Goal: Task Accomplishment & Management: Complete application form

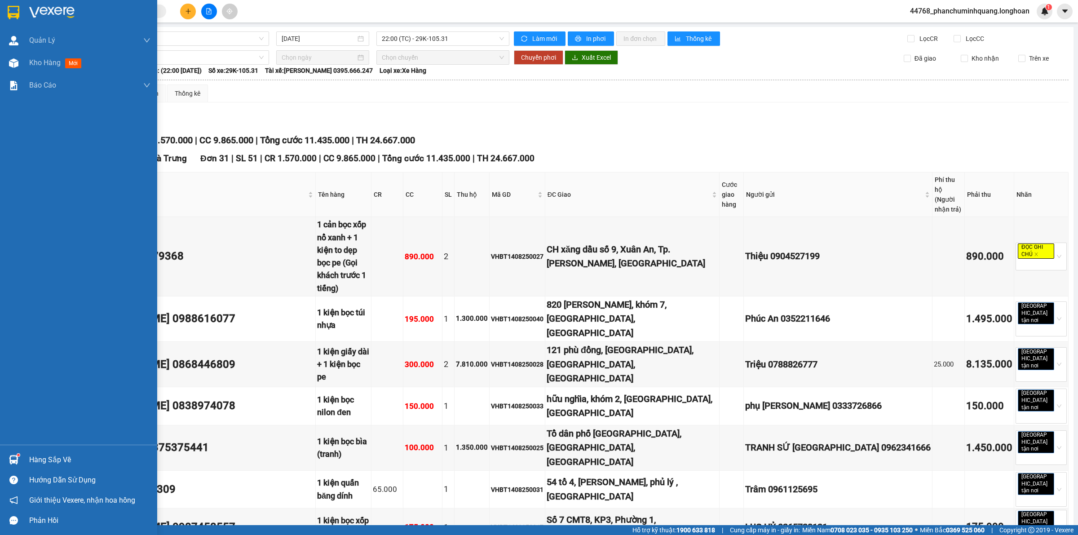
click at [15, 11] on img at bounding box center [14, 12] width 12 height 13
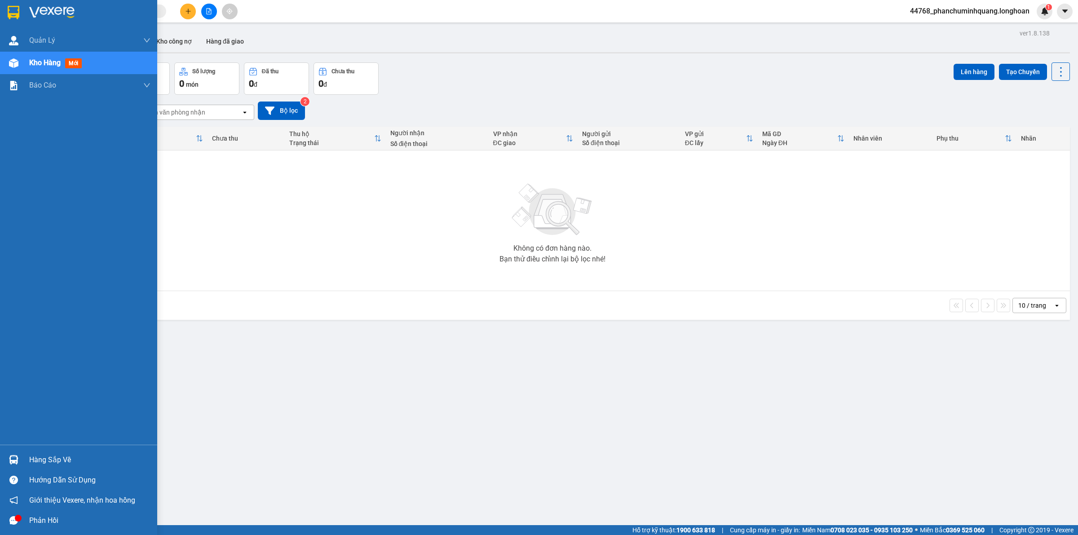
drag, startPoint x: 6, startPoint y: 13, endPoint x: 10, endPoint y: 12, distance: 4.8
click at [7, 13] on div at bounding box center [14, 12] width 16 height 16
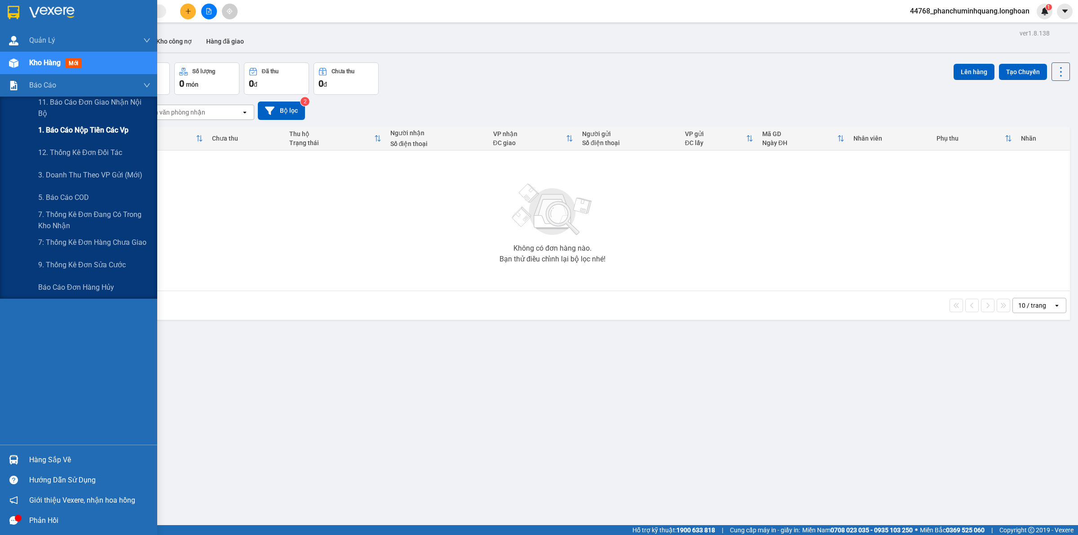
click at [98, 124] on span "1. Báo cáo nộp tiền các vp" at bounding box center [83, 129] width 90 height 11
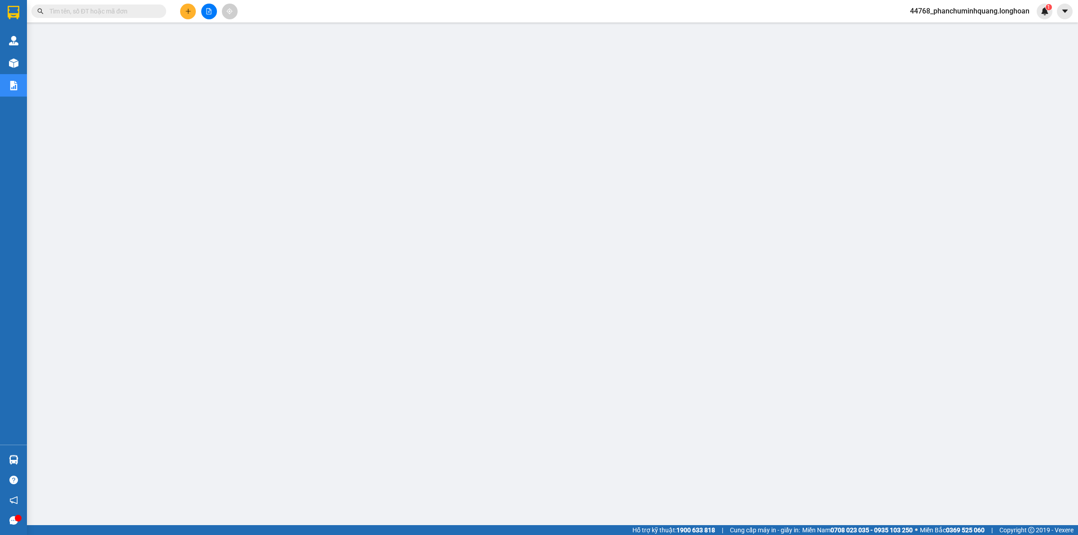
click at [117, 13] on input "text" at bounding box center [102, 11] width 106 height 10
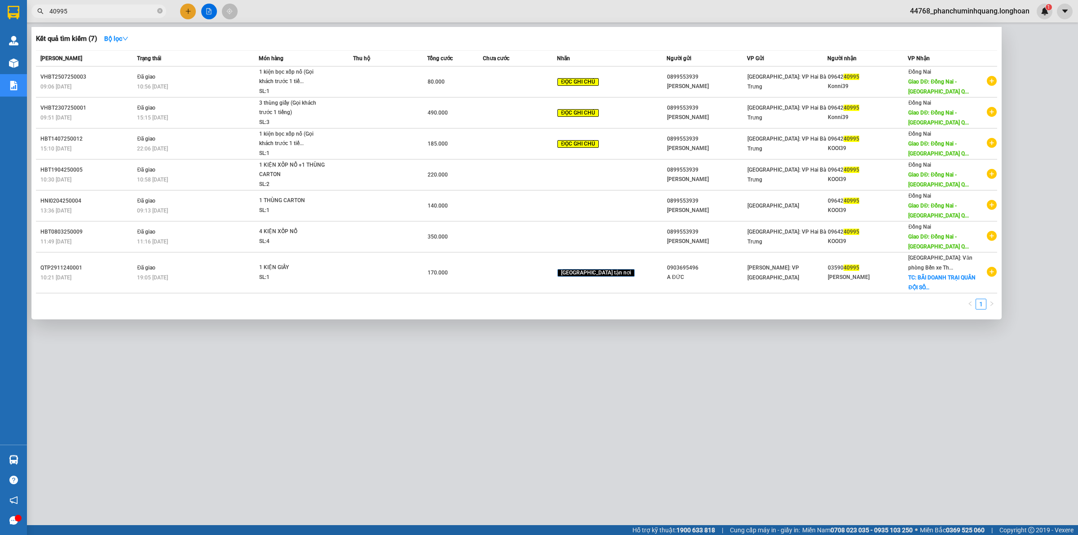
click at [102, 18] on div at bounding box center [539, 267] width 1078 height 535
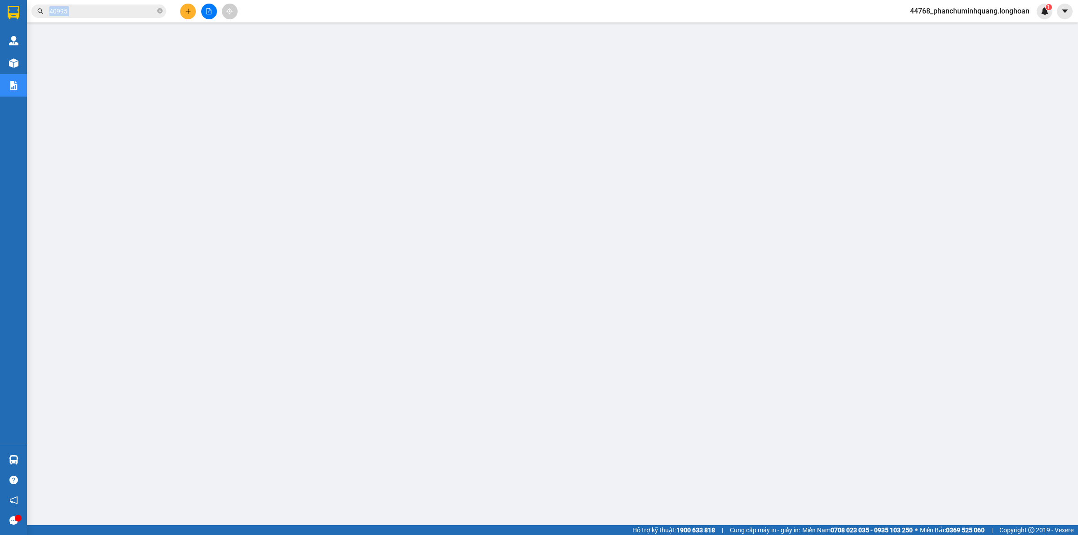
drag, startPoint x: 102, startPoint y: 18, endPoint x: 108, endPoint y: 14, distance: 6.9
click at [102, 18] on div "Kết quả tìm kiếm ( 7 ) Bộ lọc Mã ĐH Trạng thái Món hàng Thu hộ Tổng cước Chưa c…" at bounding box center [87, 12] width 175 height 16
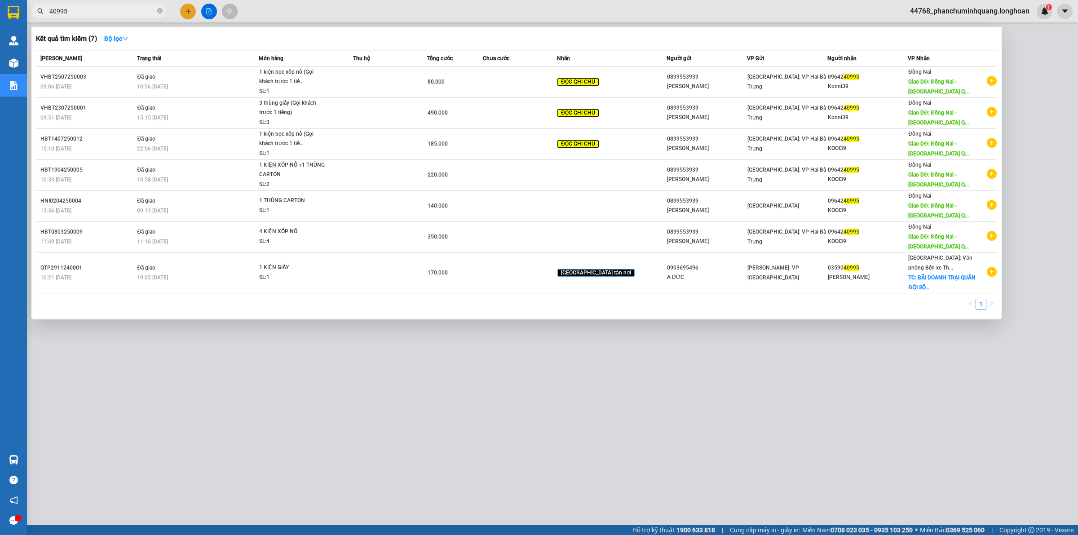
click at [108, 14] on input "40995" at bounding box center [102, 11] width 106 height 10
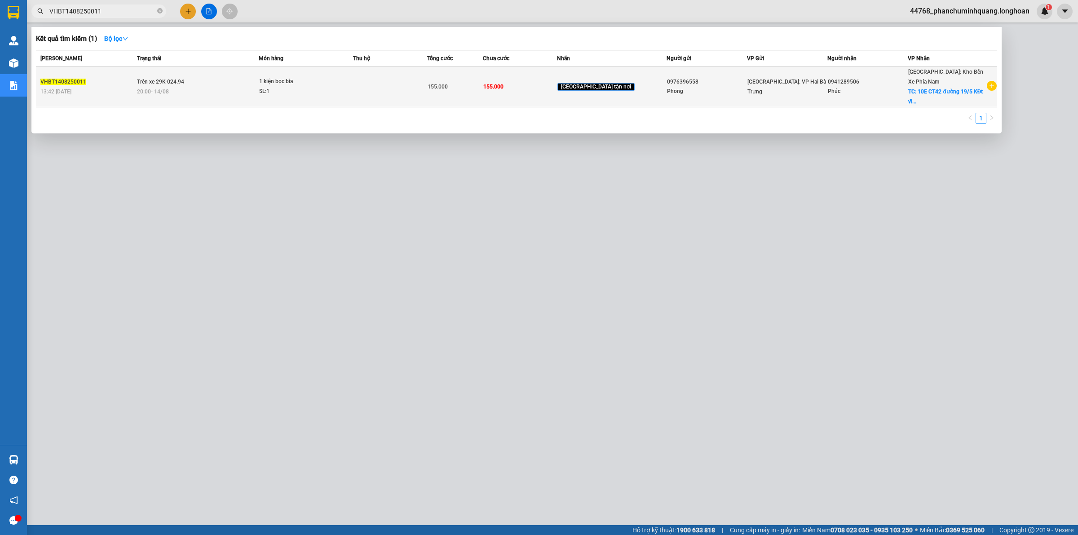
type input "VHBT1408250011"
click at [393, 85] on td at bounding box center [390, 87] width 74 height 41
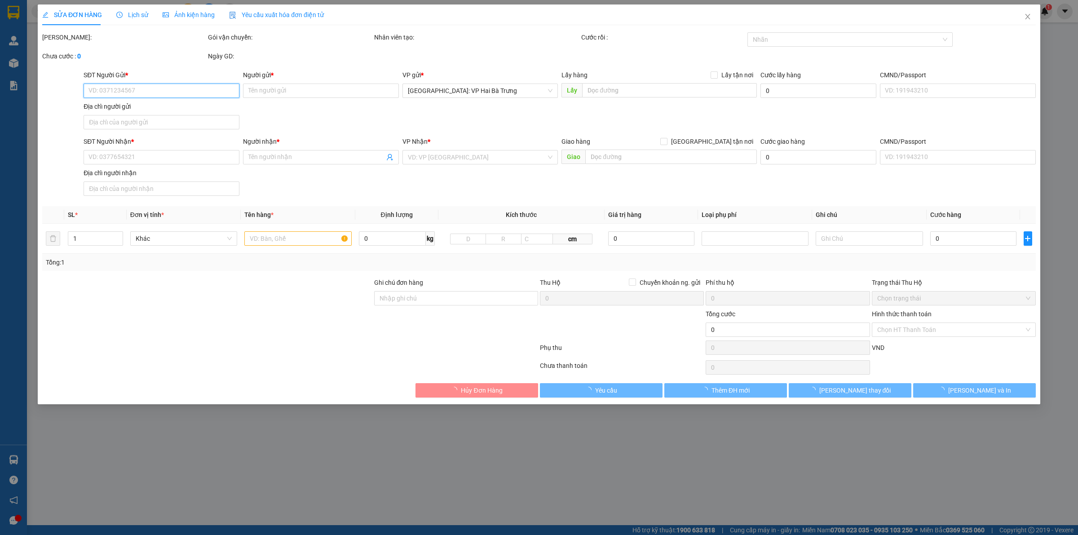
type input "0976396558"
type input "Phong"
type input "0941289506"
type input "Phúc"
checkbox input "true"
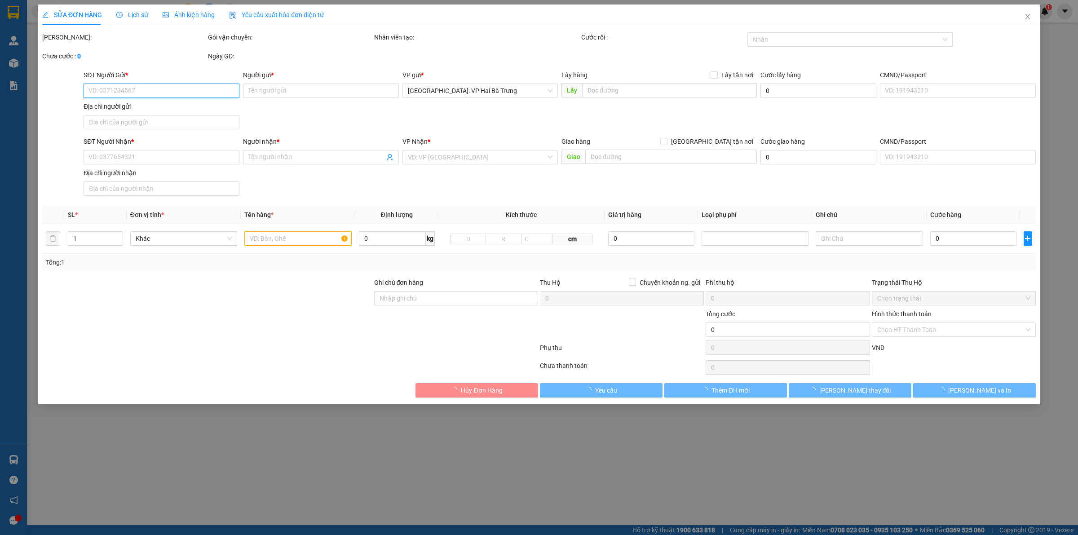
type input "10E CT42 đường 19/5 KĐt vĩnh điền trung, nha trang"
type input "155.000"
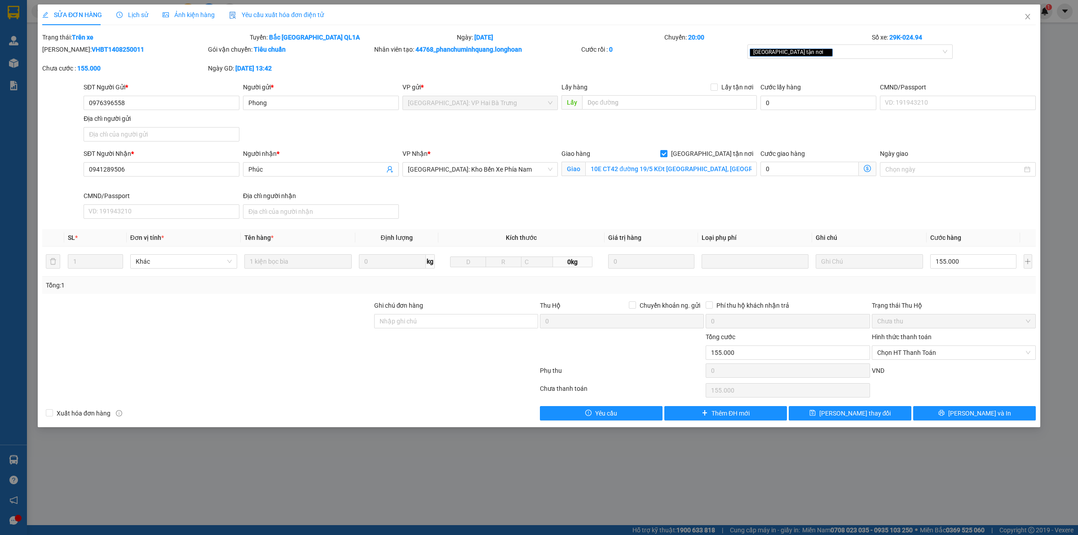
drag, startPoint x: 726, startPoint y: 213, endPoint x: 706, endPoint y: 181, distance: 37.4
click at [724, 210] on div "SĐT Người Nhận * 0941289506 Người nhận * Phúc VP Nhận * Nha Trang: Kho Bến Xe P…" at bounding box center [560, 186] width 956 height 74
click at [798, 462] on div "SỬA ĐƠN HÀNG Lịch sử Ảnh kiện hàng Yêu cầu xuất hóa đơn điện tử Total Paid Fee …" at bounding box center [539, 267] width 1078 height 535
click at [795, 466] on div "SỬA ĐƠN HÀNG Lịch sử Ảnh kiện hàng Yêu cầu xuất hóa đơn điện tử Total Paid Fee …" at bounding box center [539, 267] width 1078 height 535
click at [1028, 18] on icon "close" at bounding box center [1028, 16] width 7 height 7
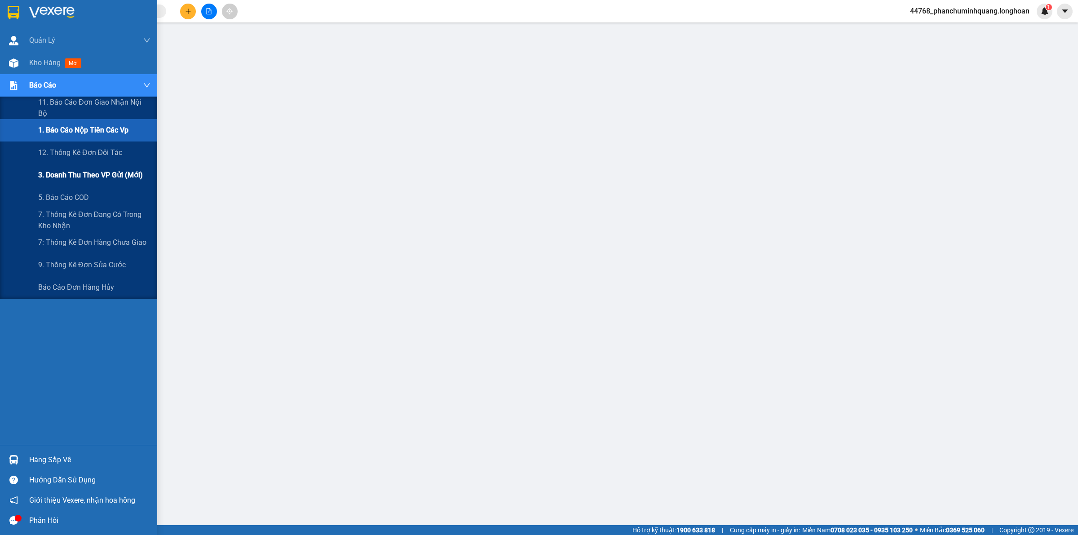
click at [97, 171] on span "3. Doanh Thu theo VP Gửi (mới)" at bounding box center [90, 174] width 105 height 11
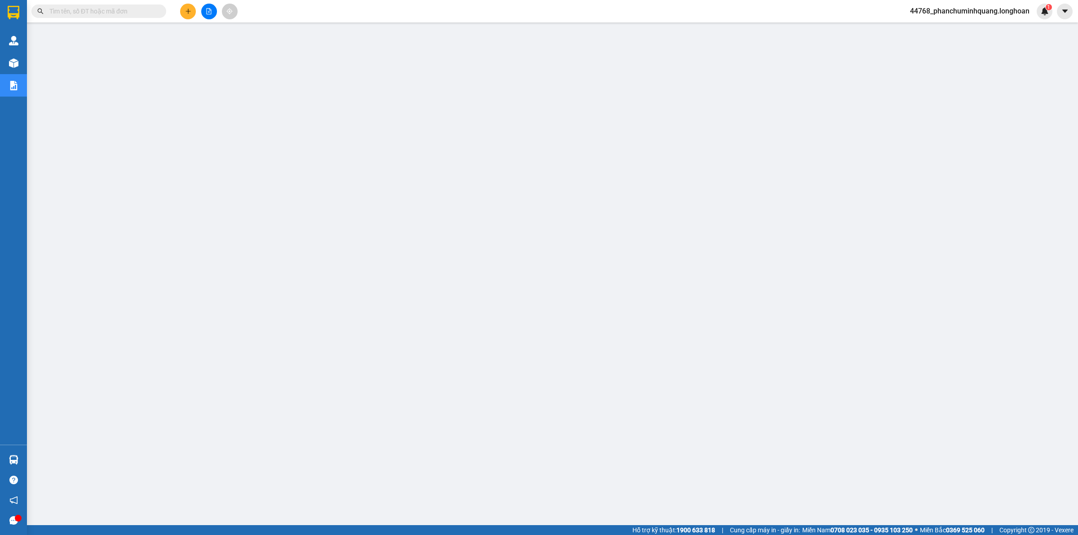
click at [93, 13] on input "text" at bounding box center [102, 11] width 106 height 10
paste input "VHBT1408250010"
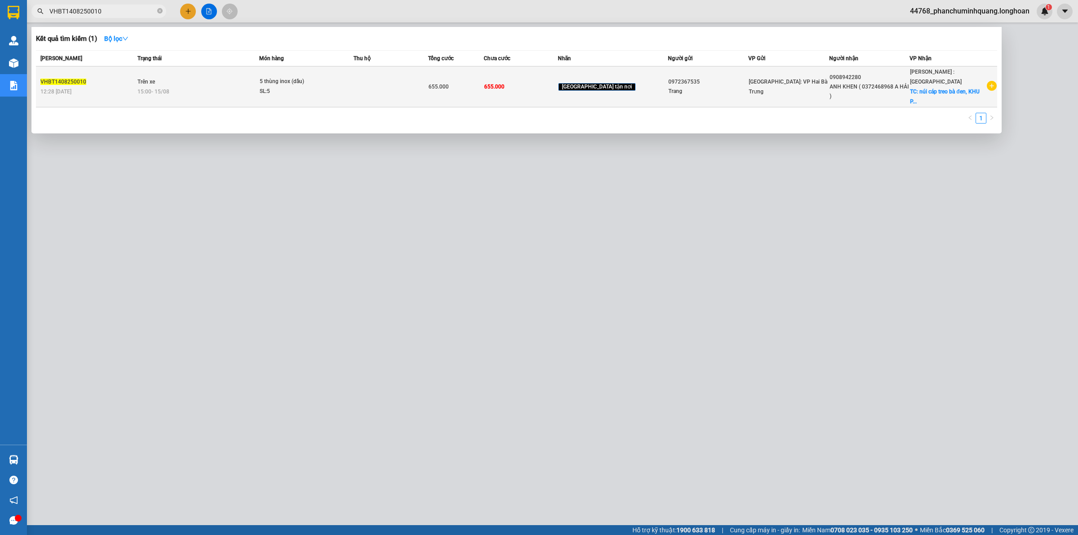
type input "VHBT1408250010"
click at [376, 83] on td at bounding box center [391, 87] width 75 height 41
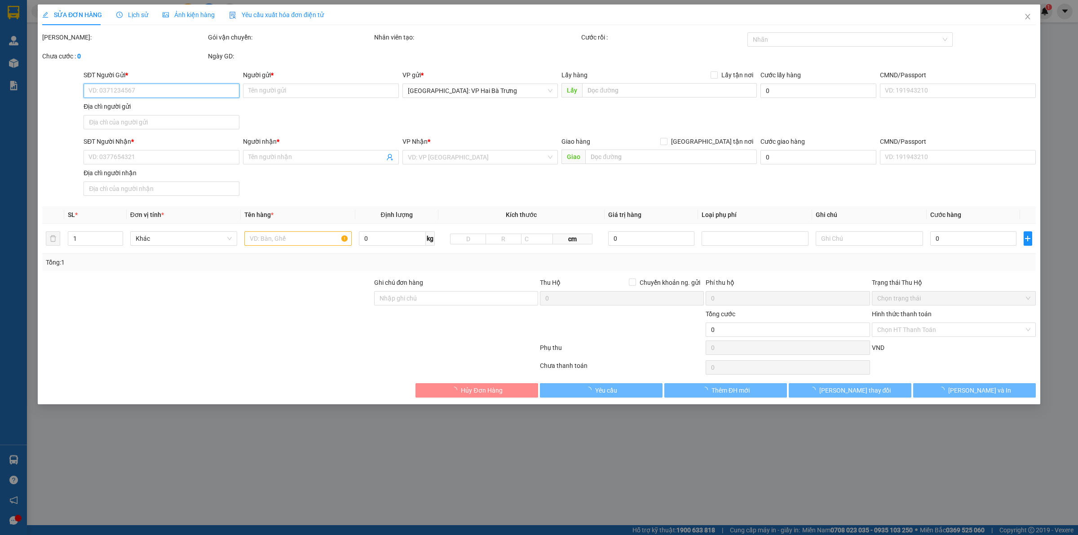
type input "0972367535"
type input "Trang"
type input "0908942280"
type input "ANH KHEN ( 0372468968 A HẢI )"
checkbox input "true"
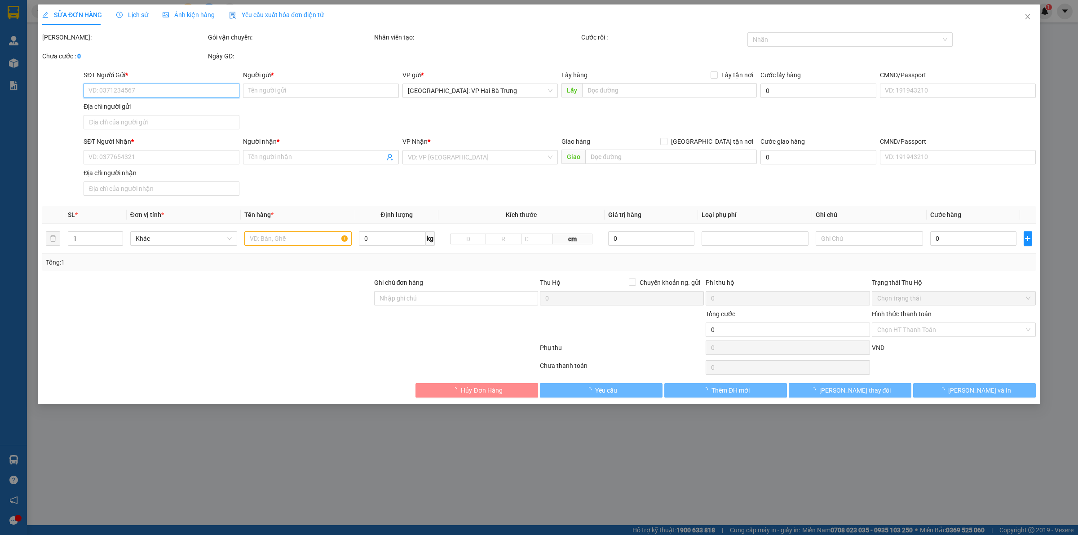
type input "núi cáp treo bà đen, KHU PHỐ NINH PHÚ , BÌNH MINH , TÂY NINH"
type input "655.000"
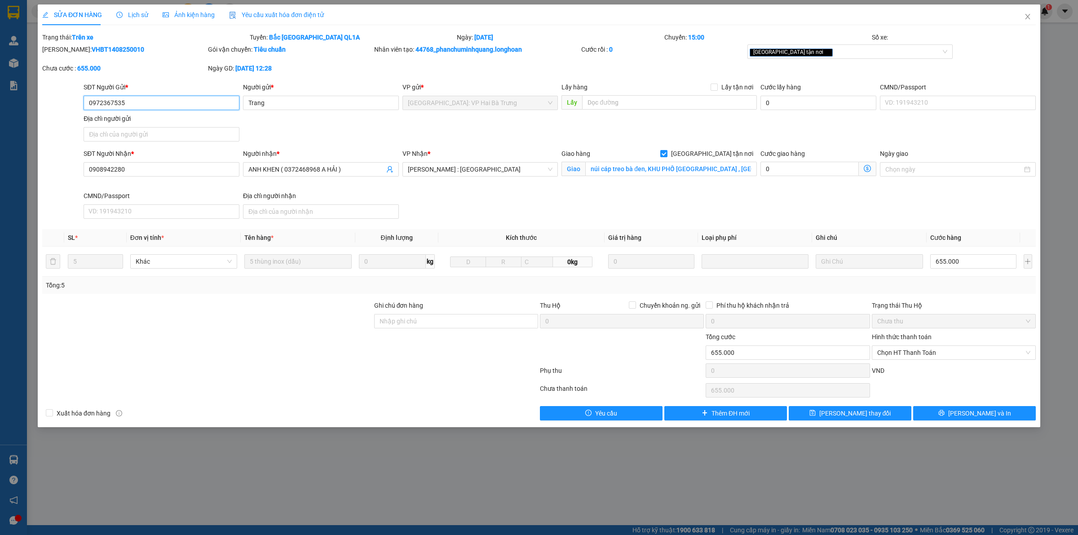
click at [195, 101] on input "0972367535" at bounding box center [162, 103] width 156 height 14
click at [964, 355] on span "Chọn HT Thanh Toán" at bounding box center [954, 352] width 153 height 13
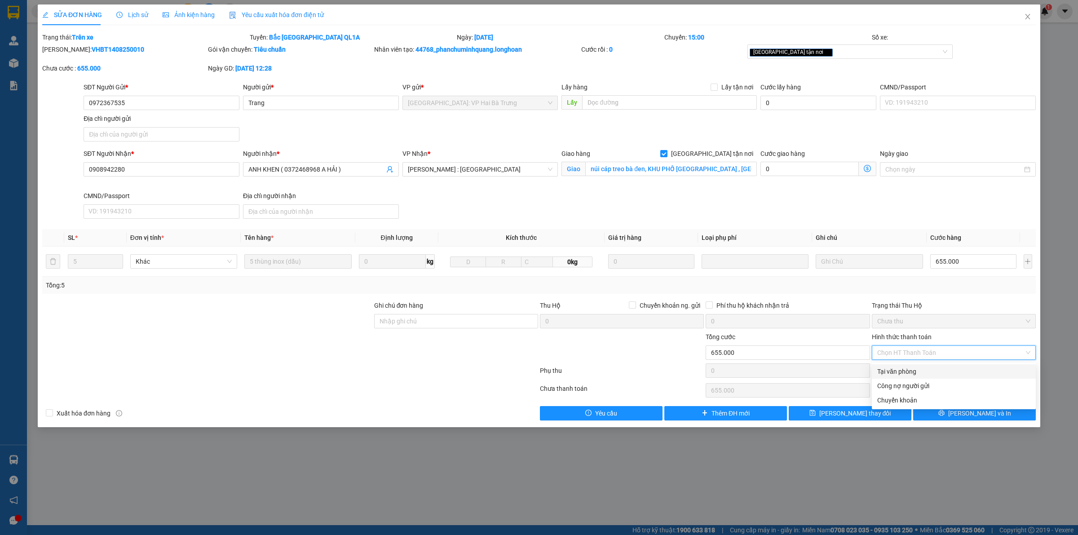
click at [918, 368] on div "Tại văn phòng" at bounding box center [954, 372] width 153 height 10
type input "0"
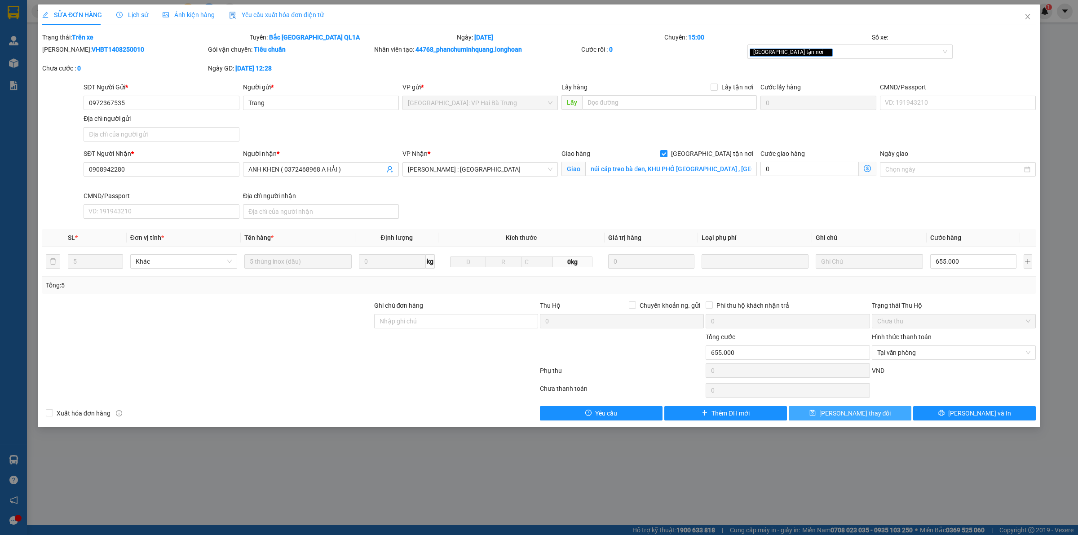
click at [863, 414] on span "Lưu thay đổi" at bounding box center [856, 413] width 72 height 10
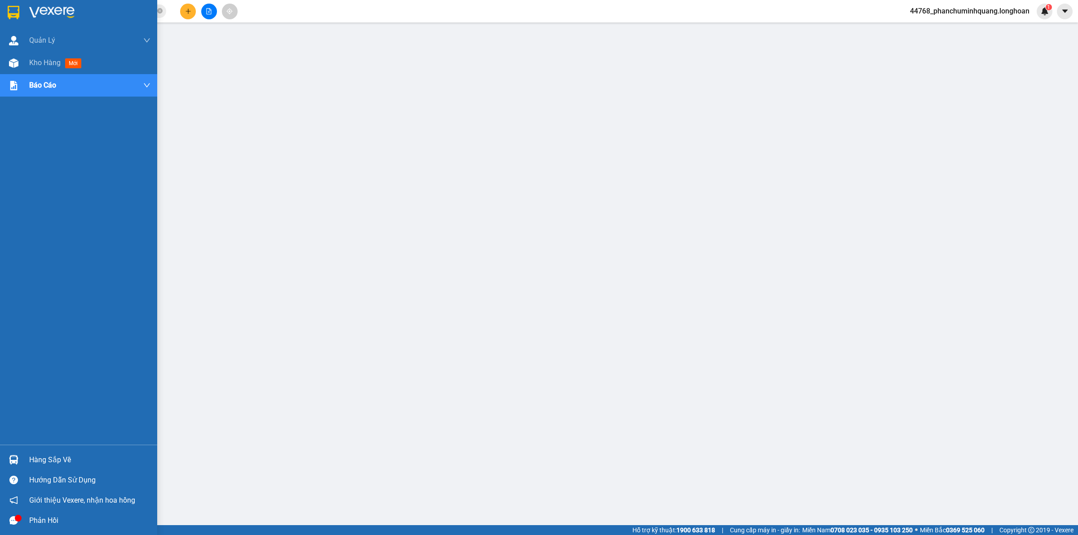
drag, startPoint x: 19, startPoint y: 4, endPoint x: 23, endPoint y: 5, distance: 4.7
click at [19, 4] on div at bounding box center [78, 14] width 157 height 29
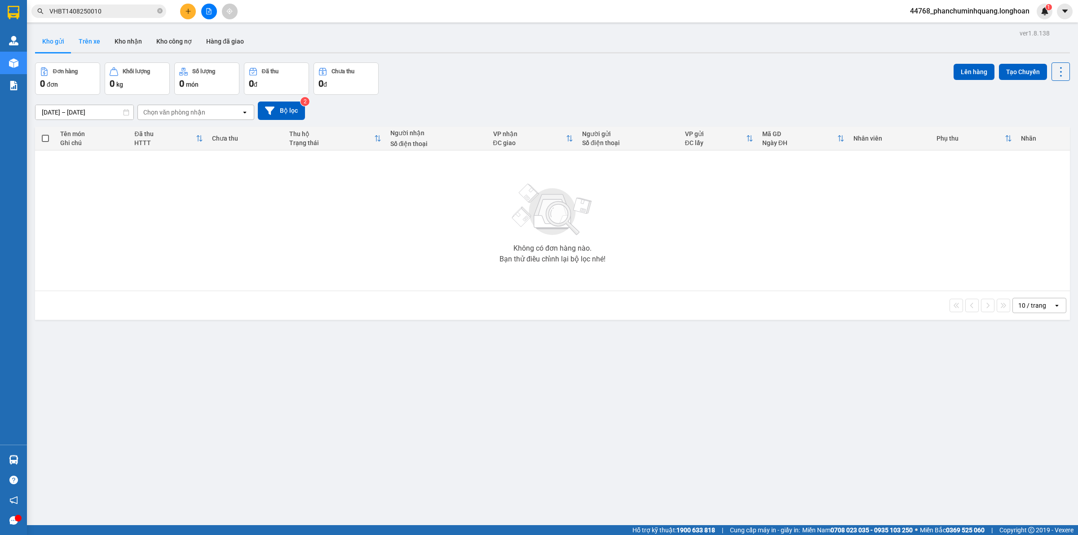
click at [82, 43] on button "Trên xe" at bounding box center [89, 42] width 36 height 22
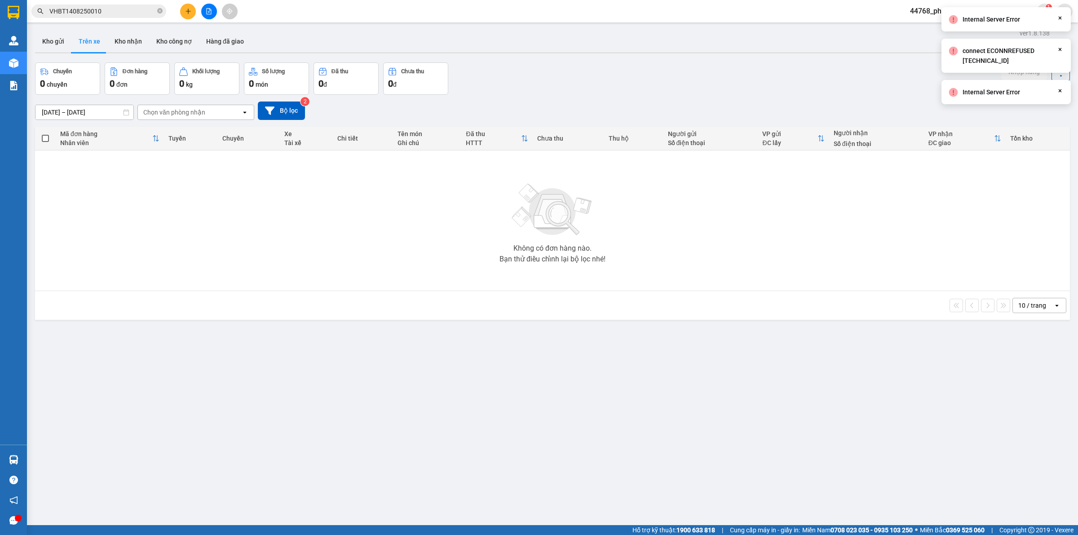
click at [201, 108] on div "Chọn văn phòng nhận" at bounding box center [174, 112] width 62 height 9
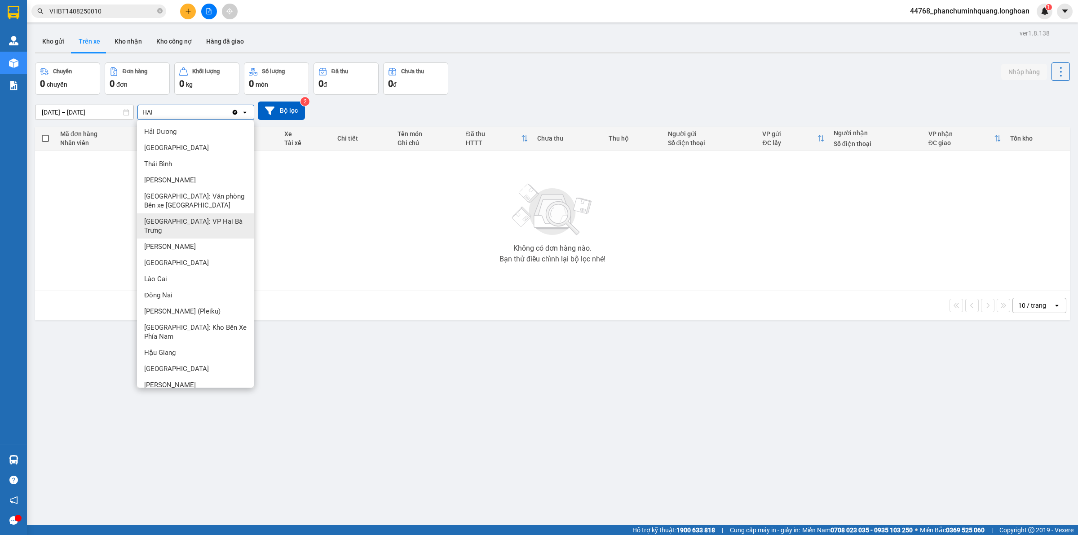
type input "HAI"
click at [235, 218] on div "[GEOGRAPHIC_DATA]: VP Hai Bà Trưng" at bounding box center [195, 225] width 117 height 25
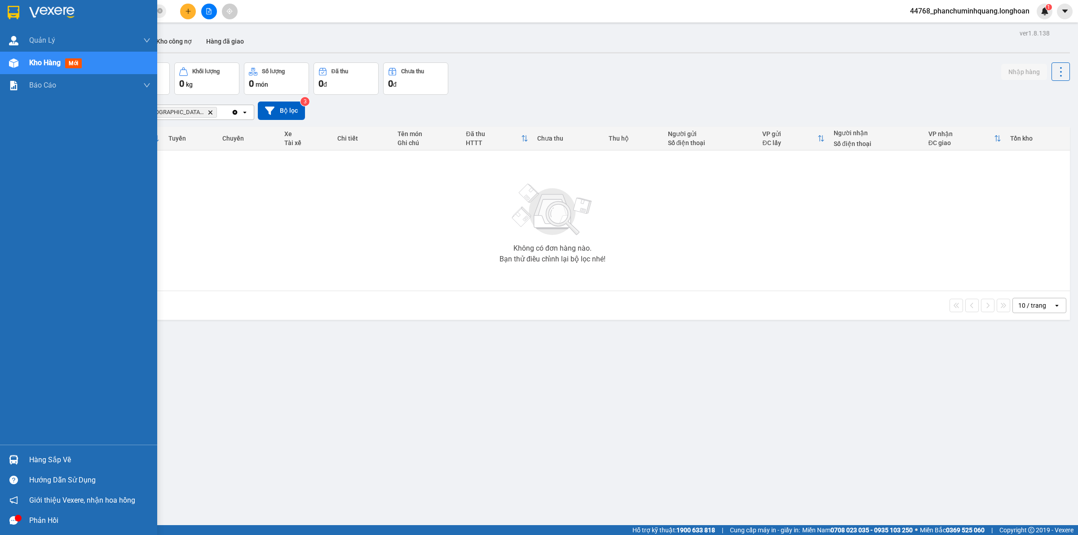
click at [21, 12] on div at bounding box center [78, 14] width 157 height 29
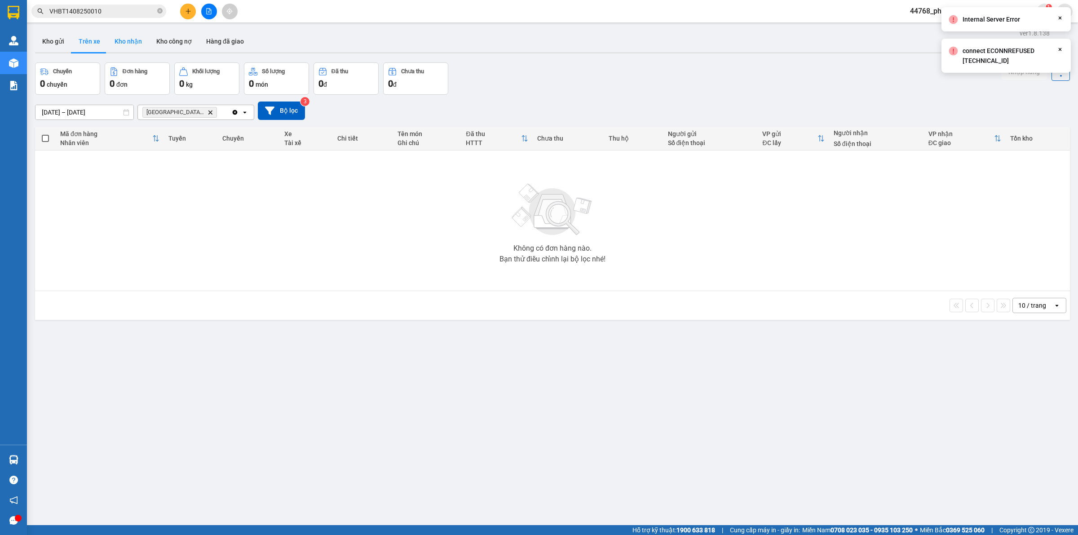
click at [126, 40] on button "Kho nhận" at bounding box center [128, 42] width 42 height 22
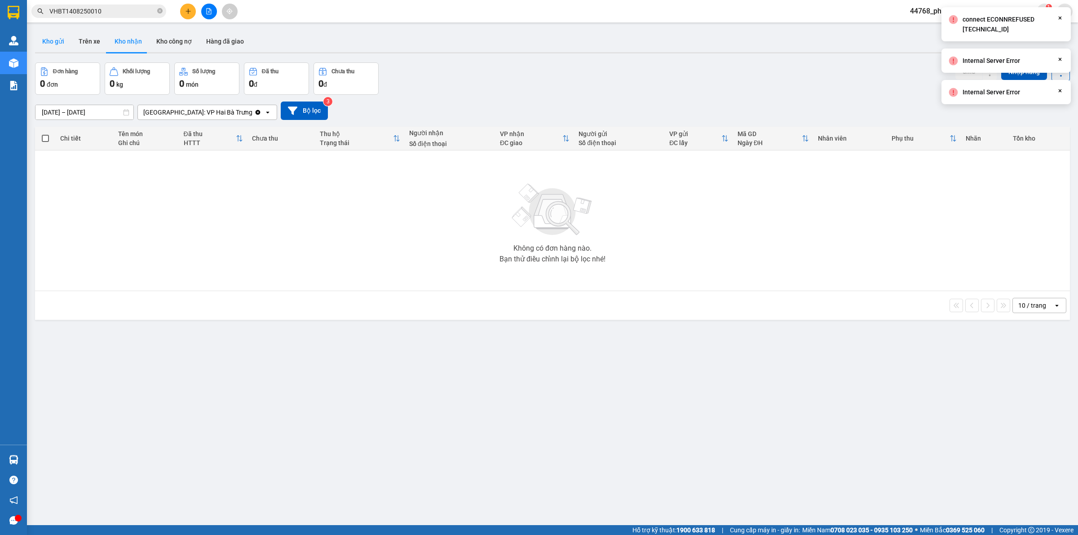
click at [58, 45] on button "Kho gửi" at bounding box center [53, 42] width 36 height 22
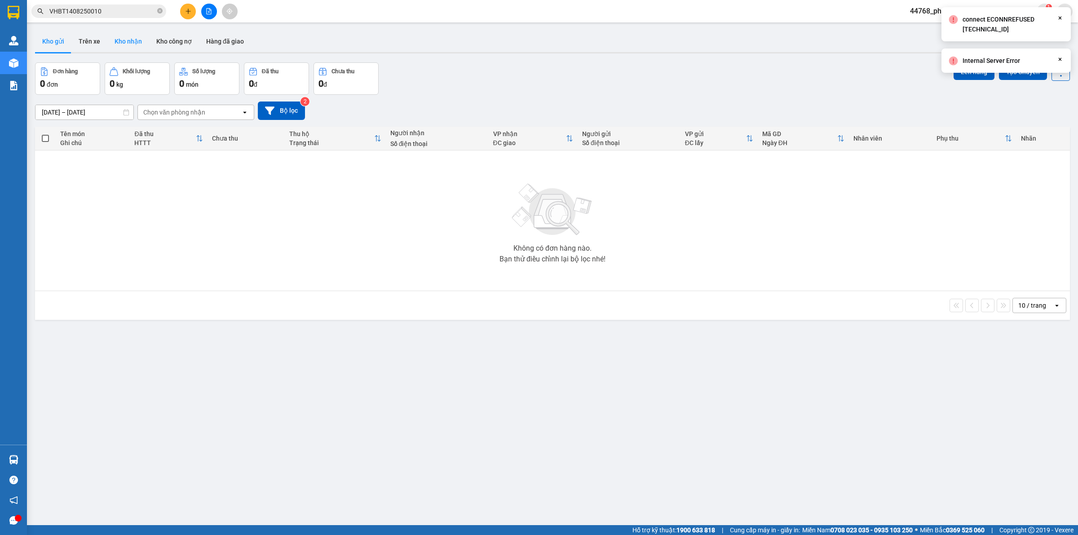
click at [136, 38] on button "Kho nhận" at bounding box center [128, 42] width 42 height 22
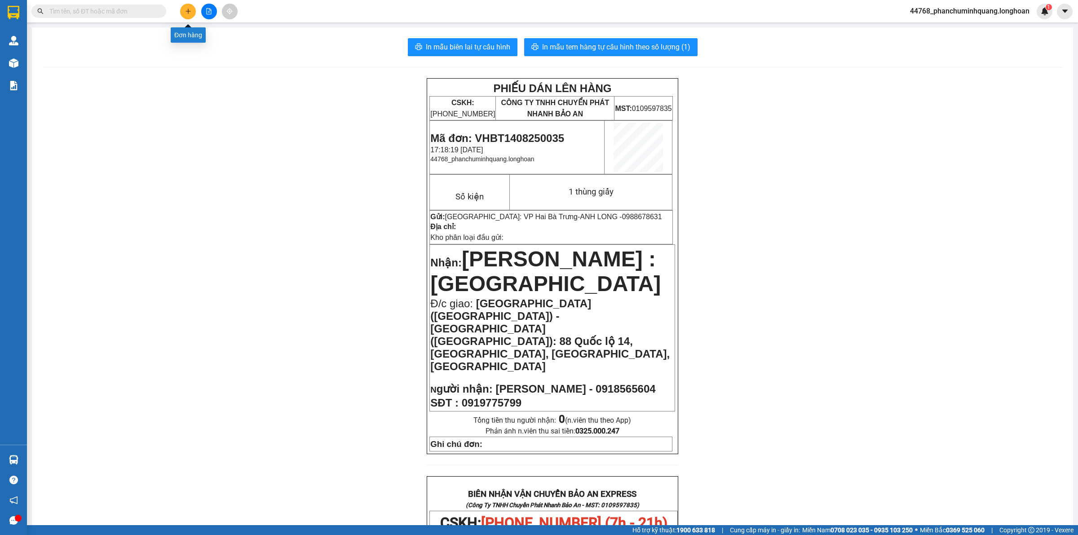
click at [181, 13] on button at bounding box center [188, 12] width 16 height 16
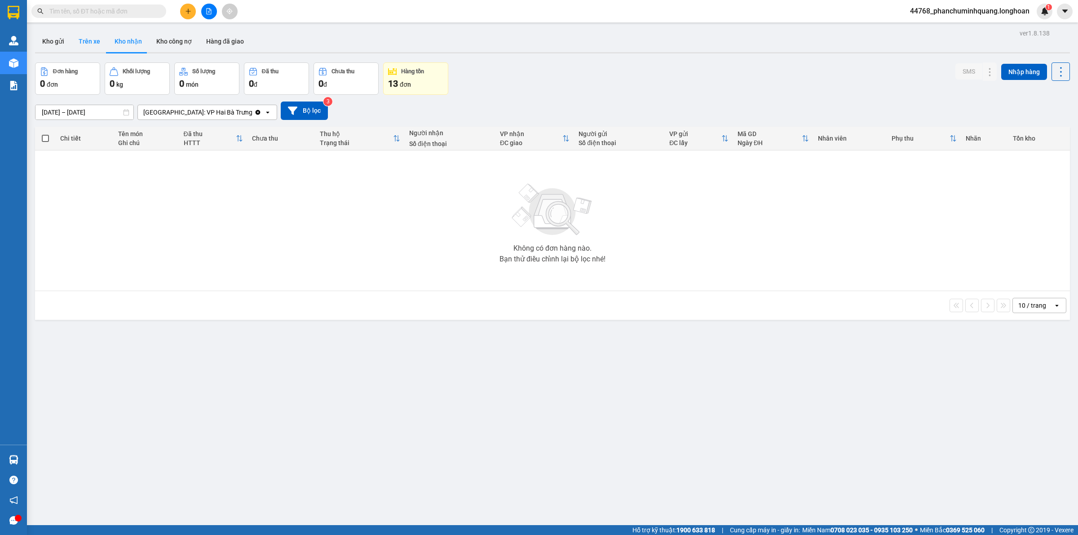
click at [89, 37] on button "Trên xe" at bounding box center [89, 42] width 36 height 22
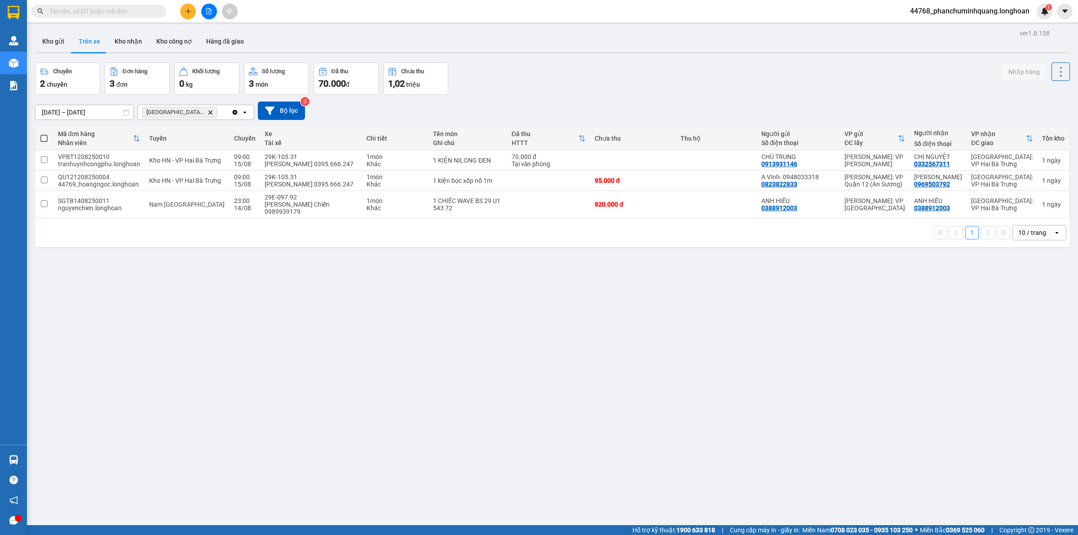
click at [479, 382] on div "ver 1.8.138 Kho gửi Trên xe Kho nhận Kho công nợ Hàng đã giao Chuyến 2 chuyến Đ…" at bounding box center [552, 294] width 1043 height 535
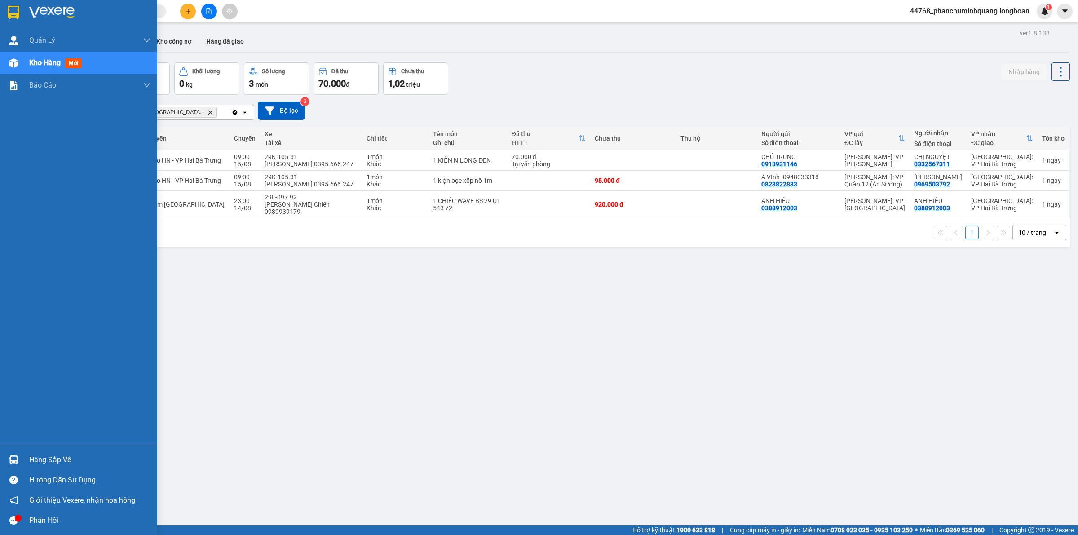
drag, startPoint x: 12, startPoint y: 15, endPoint x: 199, endPoint y: 18, distance: 187.0
click at [12, 14] on img at bounding box center [14, 12] width 12 height 13
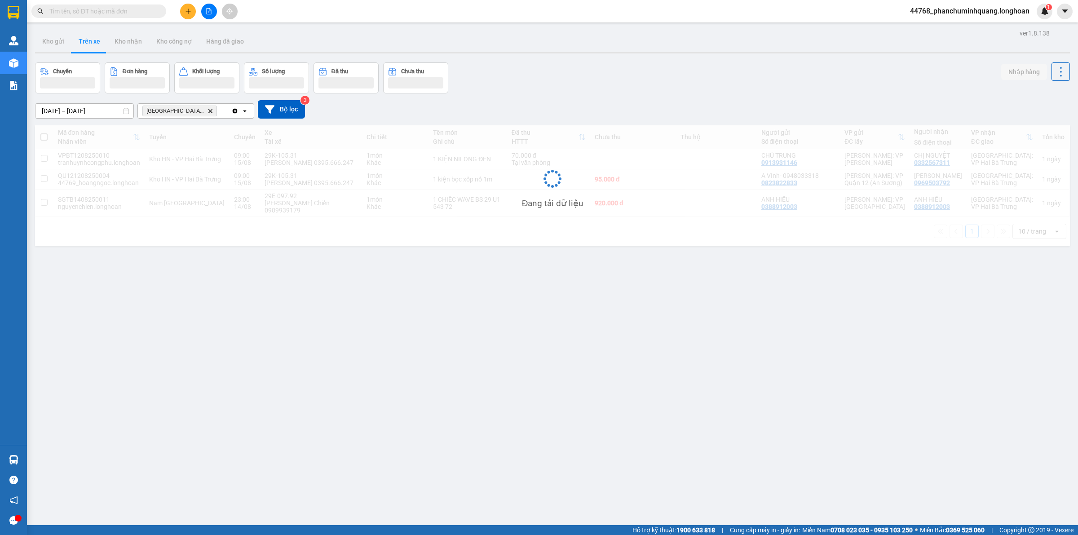
click at [192, 13] on button at bounding box center [188, 12] width 16 height 16
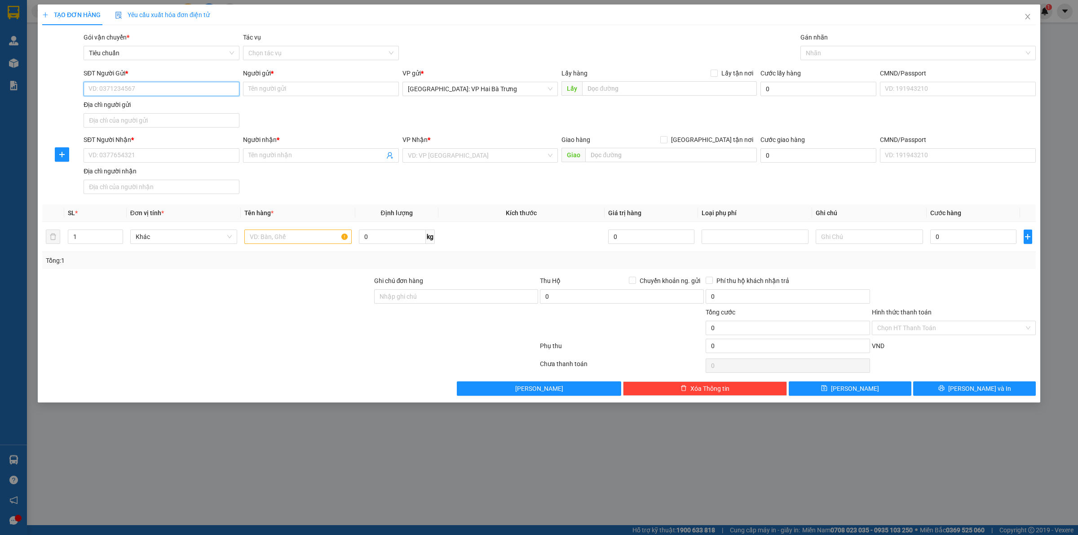
click at [201, 86] on input "SĐT Người Gửi *" at bounding box center [162, 89] width 156 height 14
type input "0328612244"
click at [324, 86] on input "Người gửi *" at bounding box center [321, 89] width 156 height 14
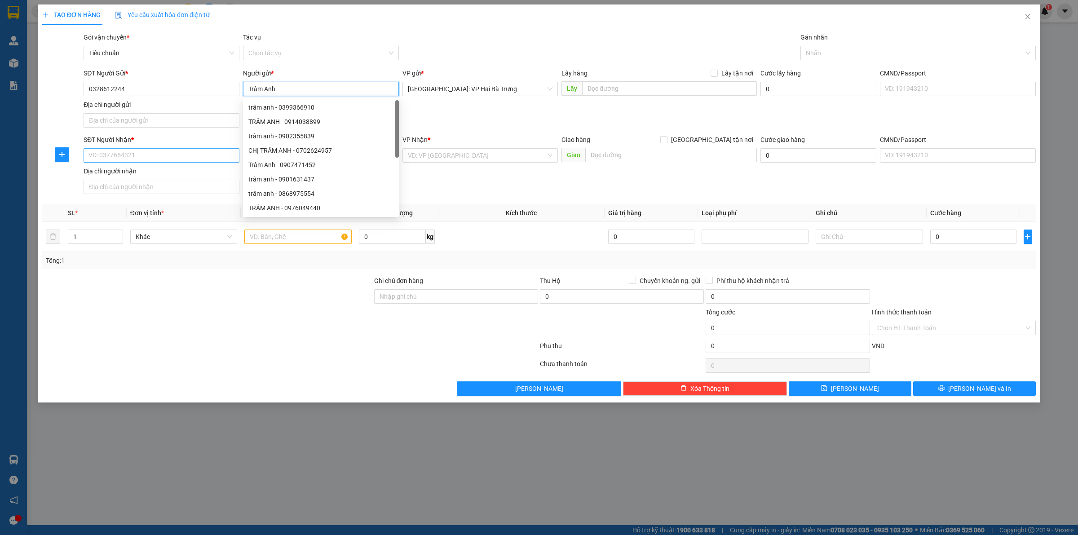
type input "Trâm Anh"
click at [227, 155] on input "SĐT Người Nhận *" at bounding box center [162, 155] width 156 height 14
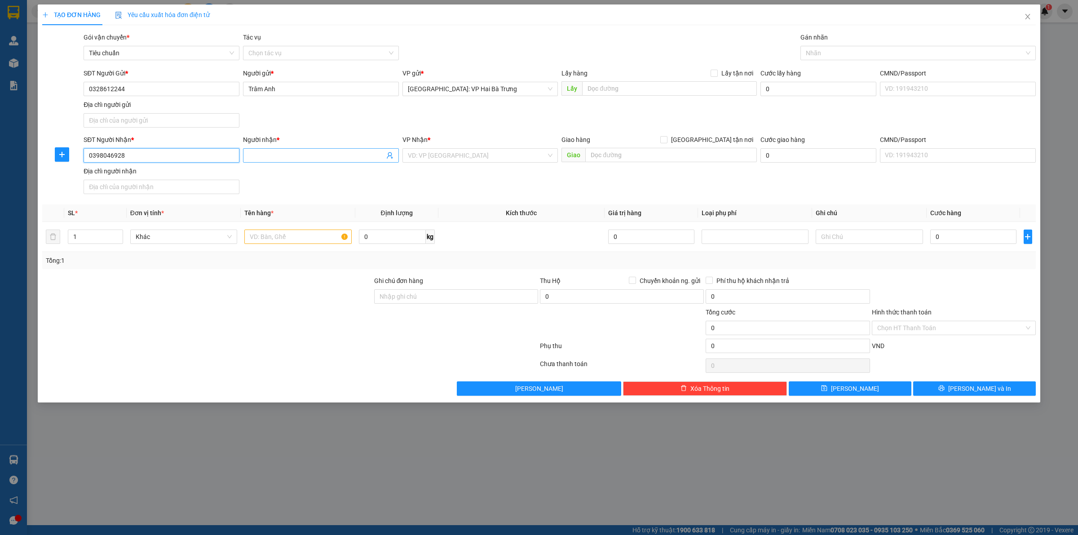
type input "0398046928"
click at [300, 163] on span at bounding box center [321, 155] width 156 height 14
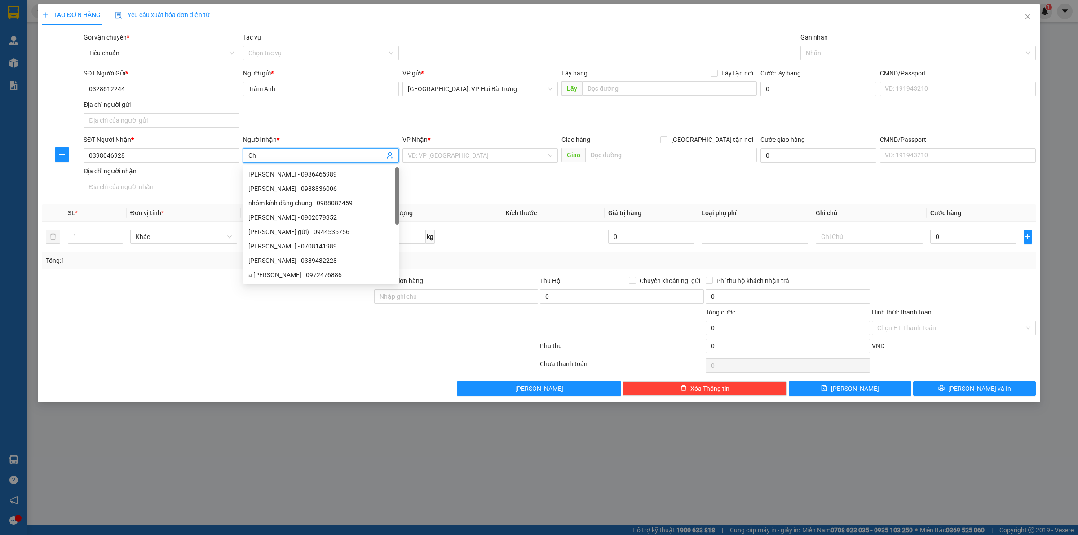
type input "C"
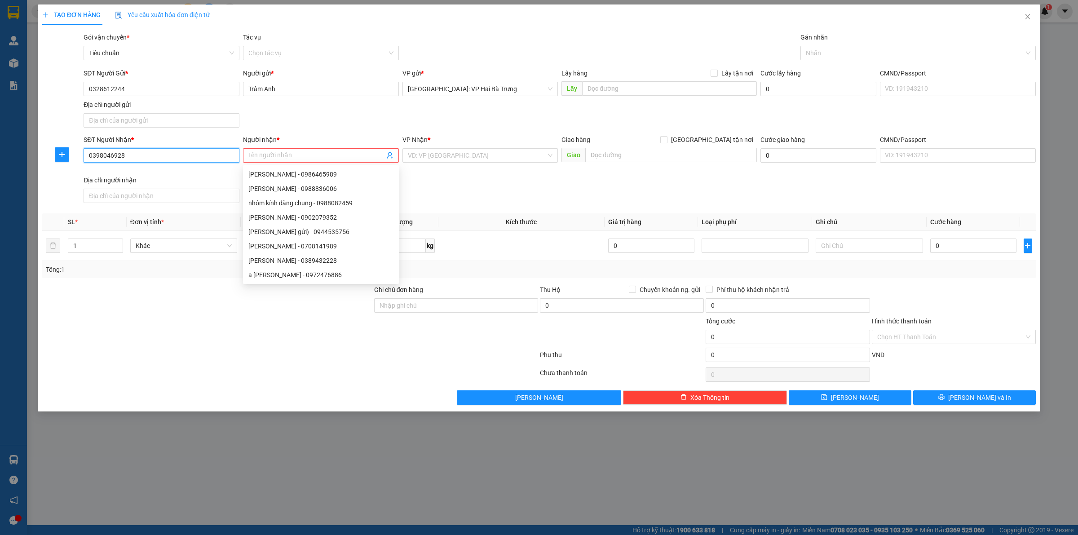
click at [158, 160] on input "0398046928" at bounding box center [162, 155] width 156 height 14
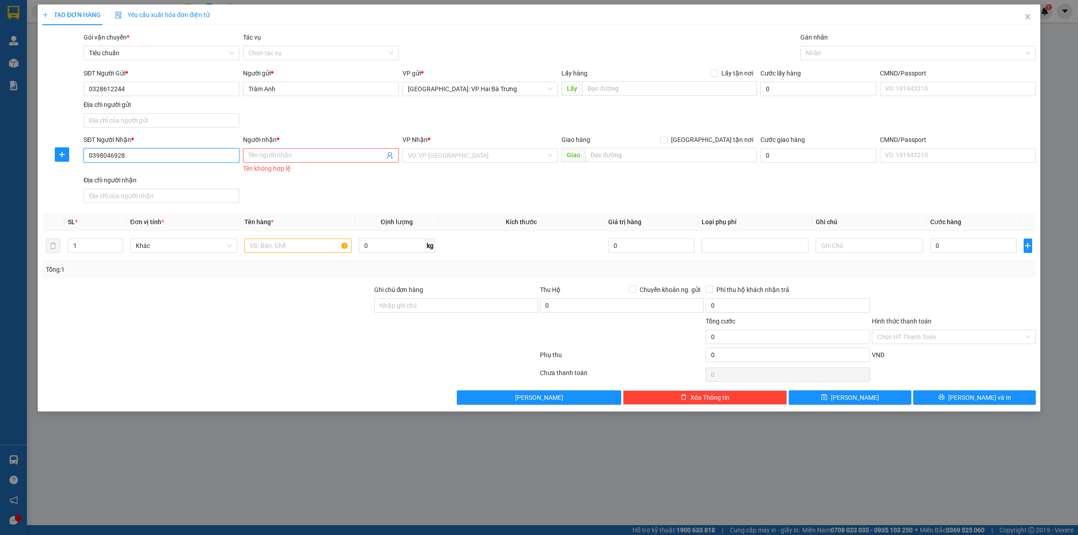
click at [158, 160] on input "0398046928" at bounding box center [162, 155] width 156 height 14
click at [541, 154] on input "search" at bounding box center [477, 155] width 139 height 13
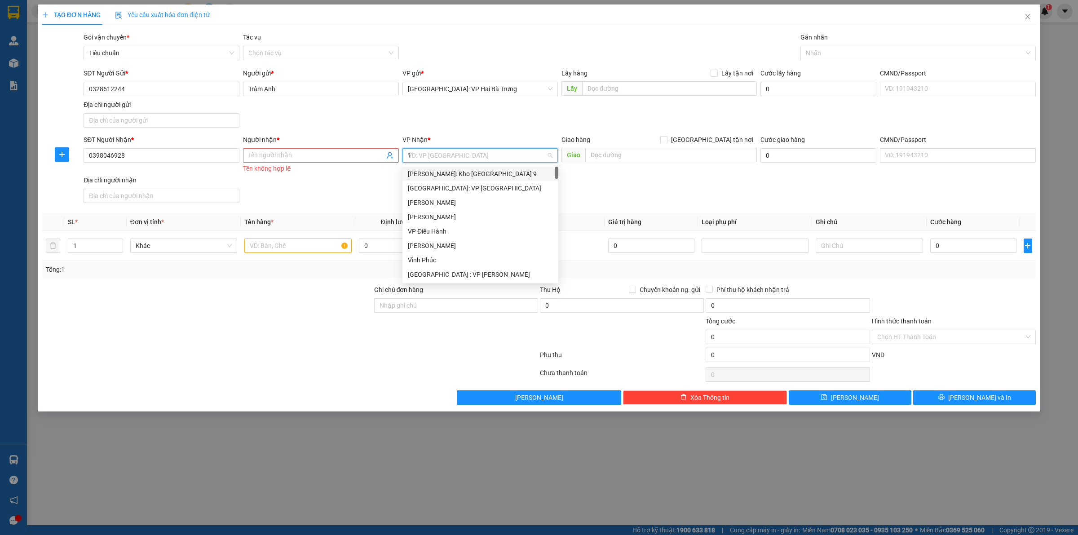
type input "12"
click at [475, 187] on div "[PERSON_NAME] : [GEOGRAPHIC_DATA]" at bounding box center [480, 188] width 145 height 10
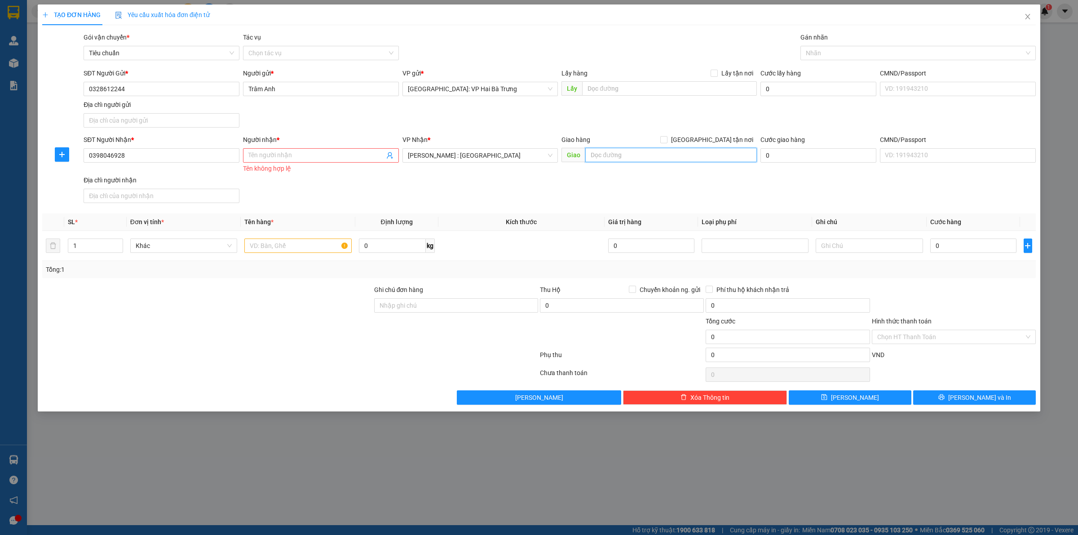
click at [628, 160] on input "text" at bounding box center [672, 155] width 172 height 14
type input "Chung"
click at [378, 194] on div "SĐT Người Nhận * 0398046928 Người nhận * Tên người nhận Tên không hợp lệ VP Nhậ…" at bounding box center [560, 171] width 956 height 72
drag, startPoint x: 305, startPoint y: 153, endPoint x: 274, endPoint y: 102, distance: 58.9
click at [300, 142] on div "Người nhận * Tên người nhận Tên không hợp lệ" at bounding box center [321, 155] width 156 height 40
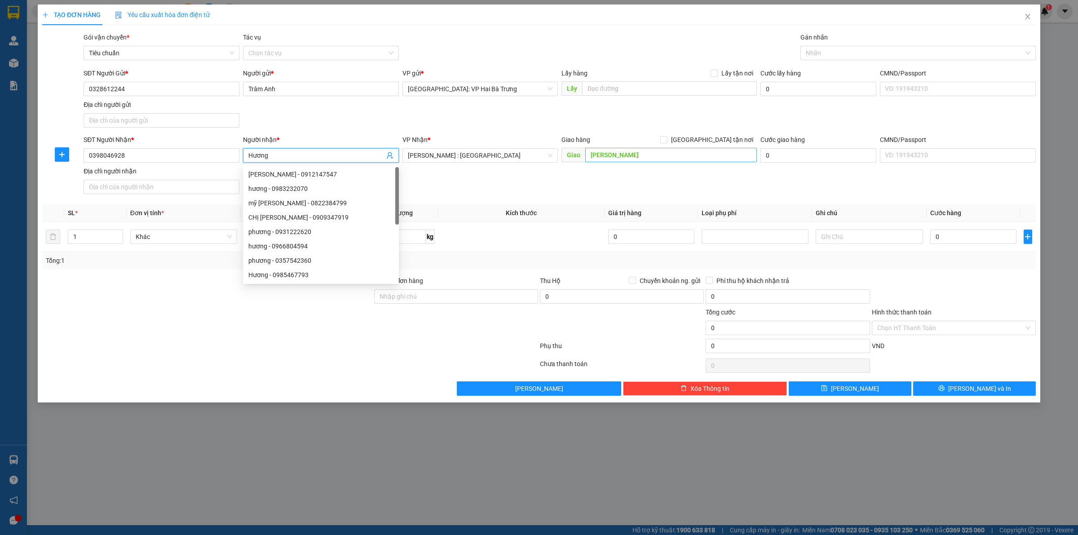
type input "Hương"
click at [665, 150] on input "Chung" at bounding box center [672, 155] width 172 height 14
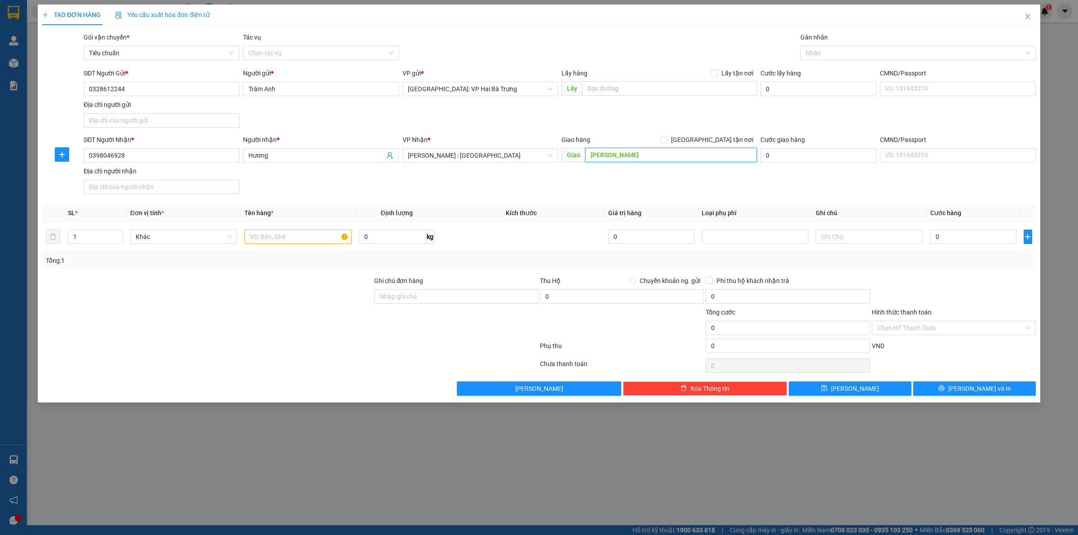
click at [665, 158] on input "Chung" at bounding box center [672, 155] width 172 height 14
click at [643, 156] on input "Chung cư 199 lô B, phường 3" at bounding box center [672, 155] width 172 height 14
type input "Chung cư 199 lô B, nam kì khởi nghĩa, phường 3, vũng tàu"
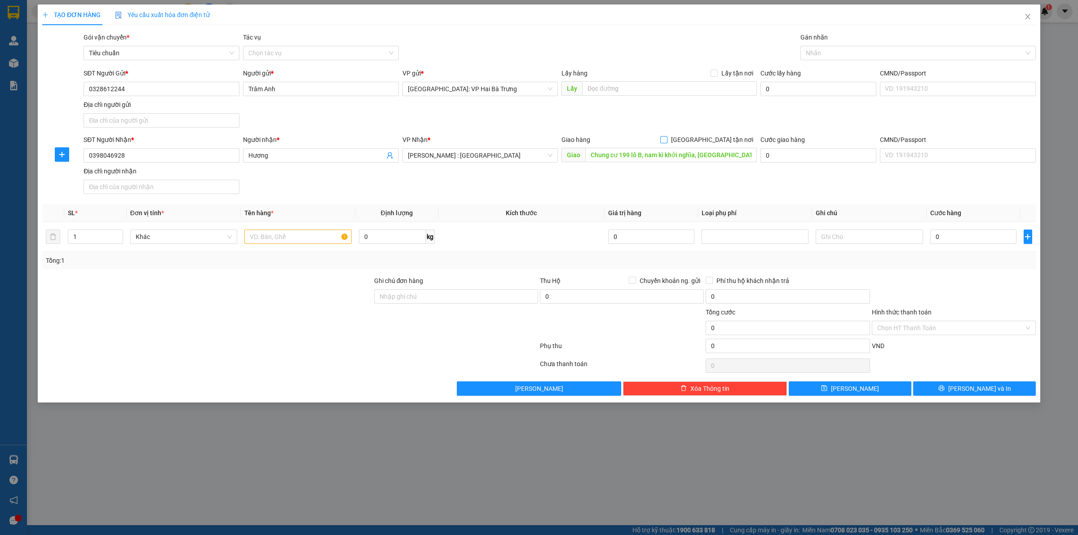
click at [718, 142] on span "[GEOGRAPHIC_DATA] tận nơi" at bounding box center [712, 140] width 89 height 10
click at [667, 142] on input "[GEOGRAPHIC_DATA] tận nơi" at bounding box center [664, 139] width 6 height 6
checkbox input "true"
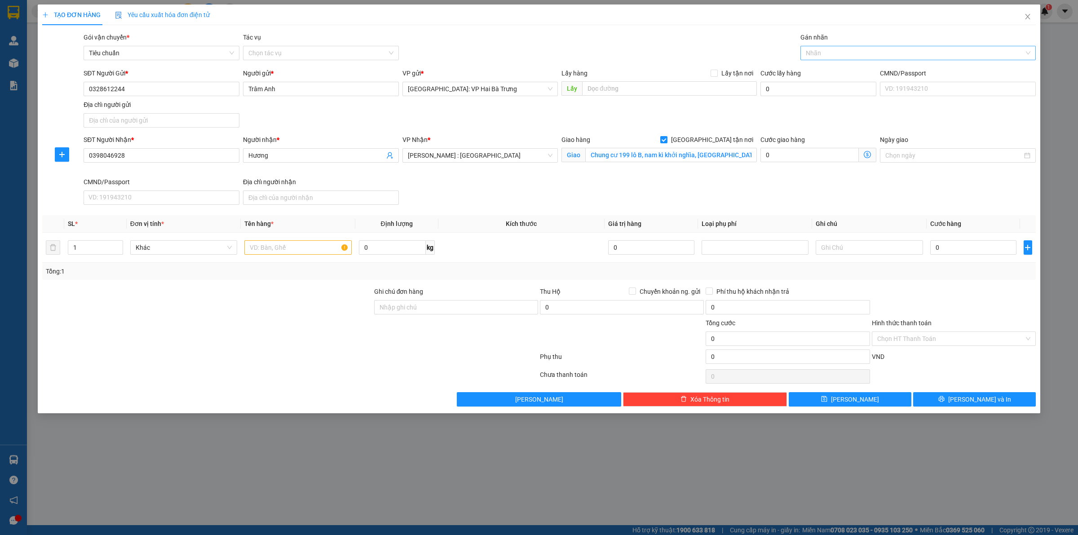
click at [832, 57] on div at bounding box center [914, 53] width 222 height 11
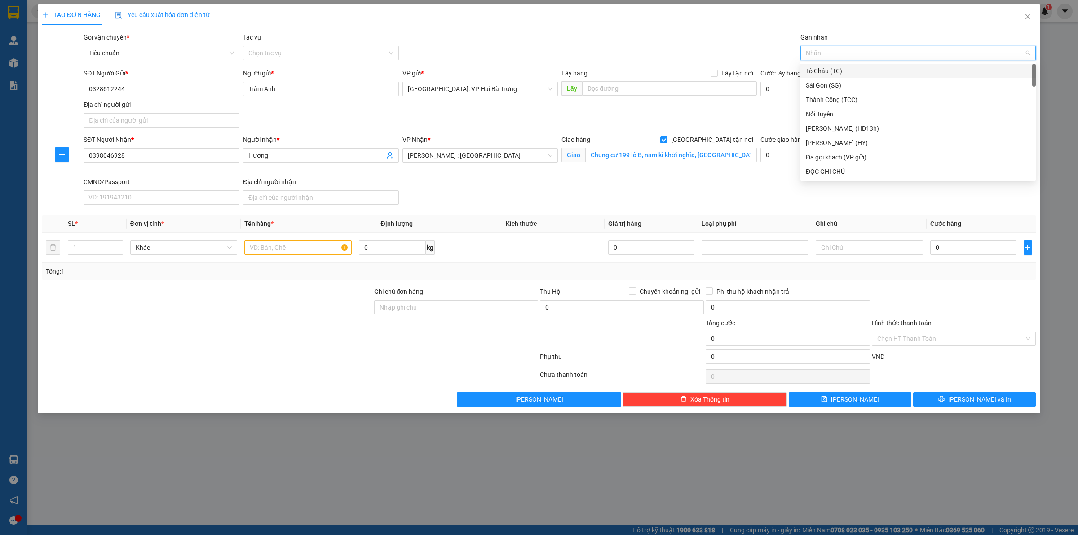
type input "G"
drag, startPoint x: 854, startPoint y: 176, endPoint x: 843, endPoint y: 156, distance: 22.7
click at [852, 174] on div "[GEOGRAPHIC_DATA] tận nơi" at bounding box center [918, 172] width 225 height 10
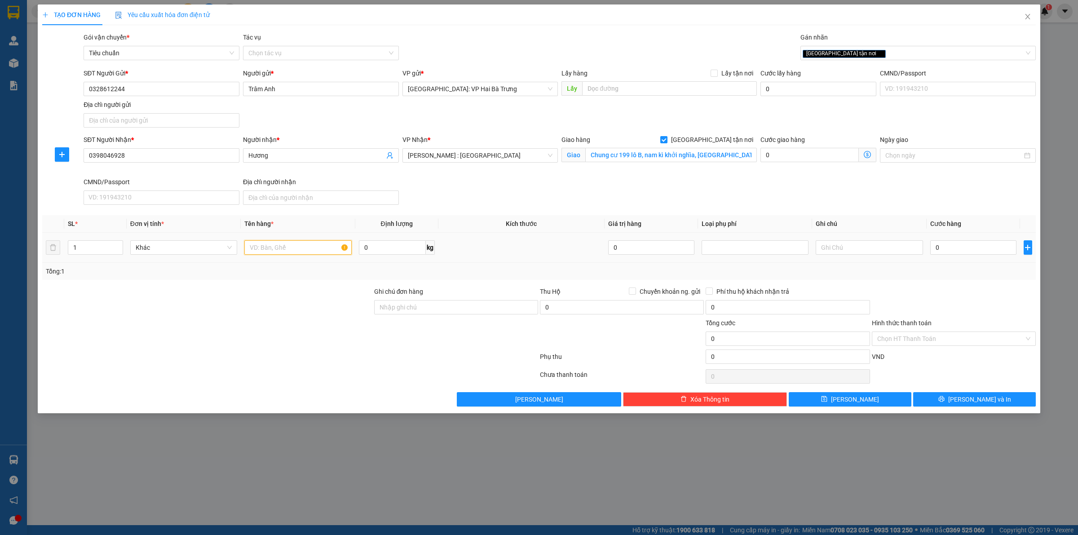
click at [295, 247] on input "text" at bounding box center [297, 247] width 107 height 14
type input "1 thùng giấy"
click at [963, 241] on input "0" at bounding box center [974, 247] width 86 height 14
type input "2"
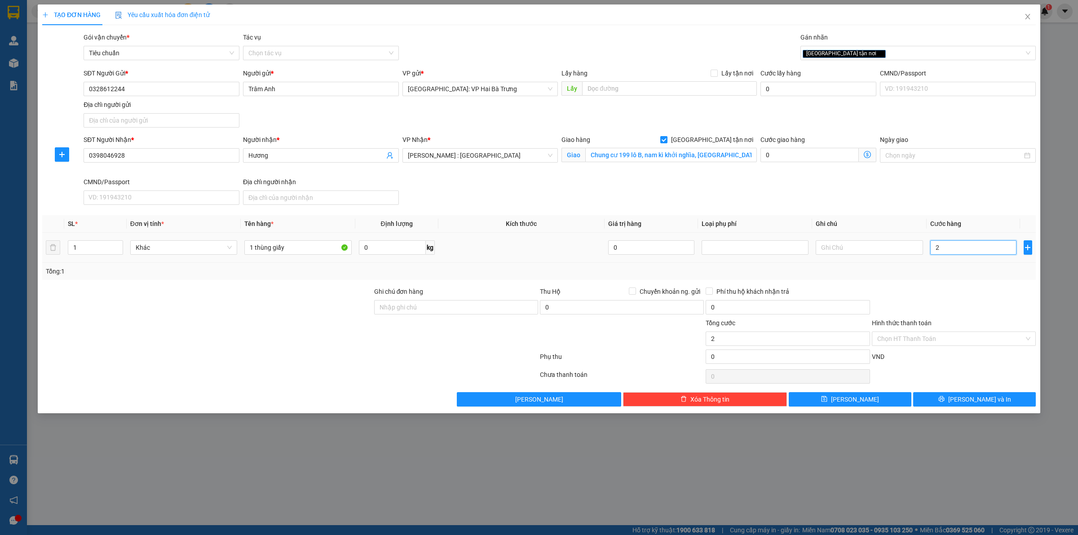
type input "2"
type input "22"
type input "220"
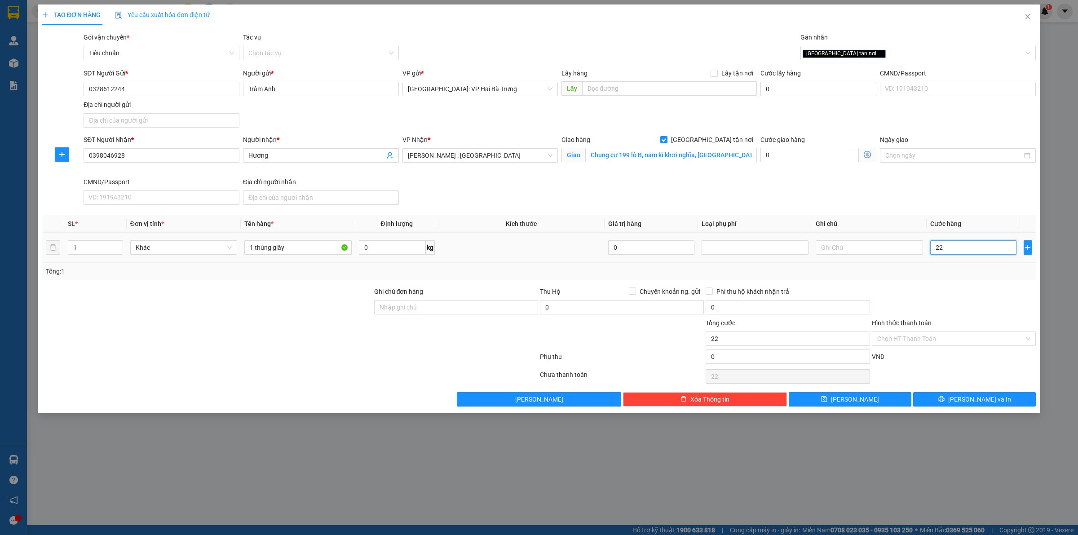
type input "220"
type input "2.200"
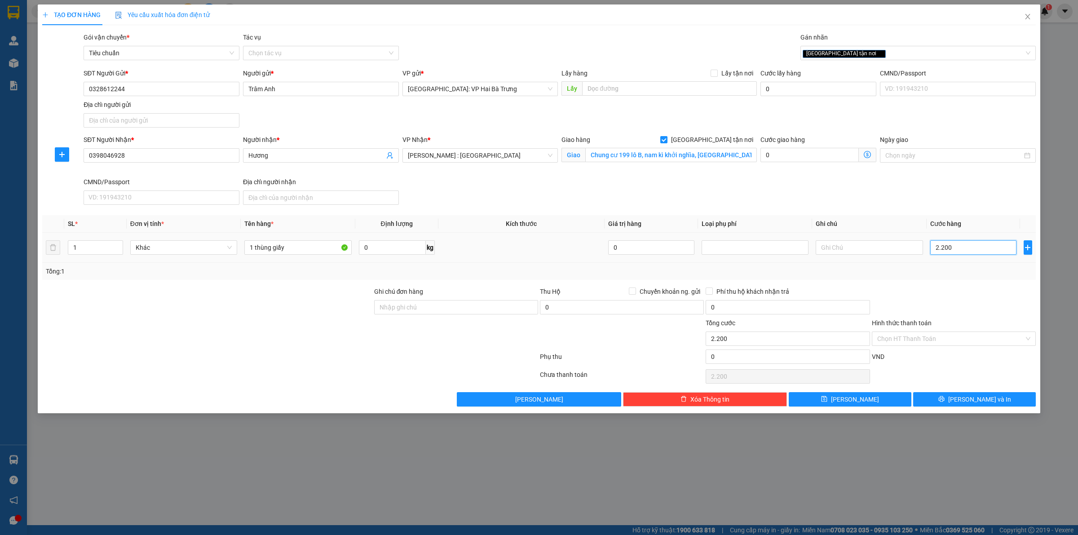
type input "22.000"
type input "220.000"
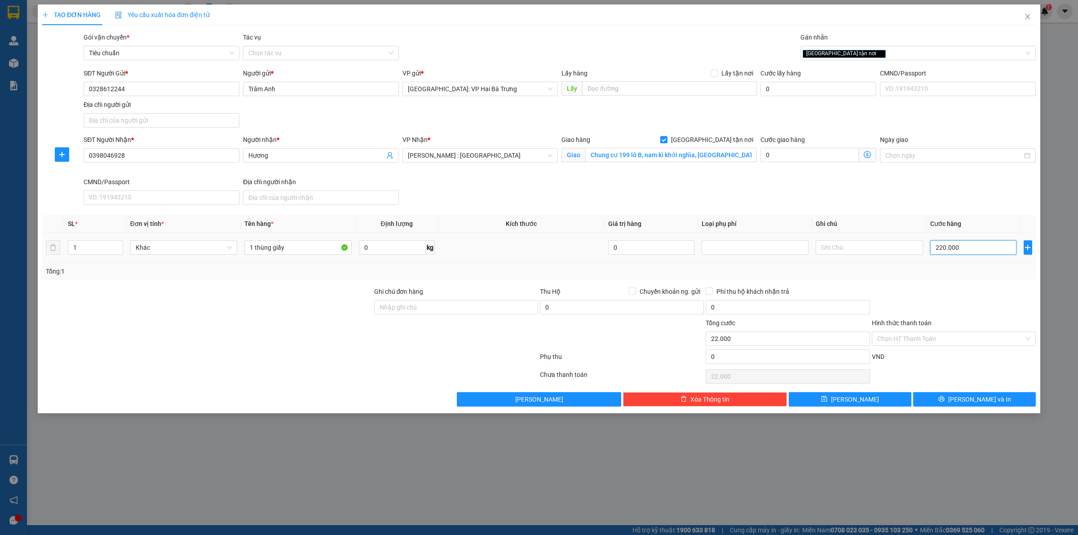
type input "220.000"
click at [893, 333] on input "Hình thức thanh toán" at bounding box center [951, 338] width 147 height 13
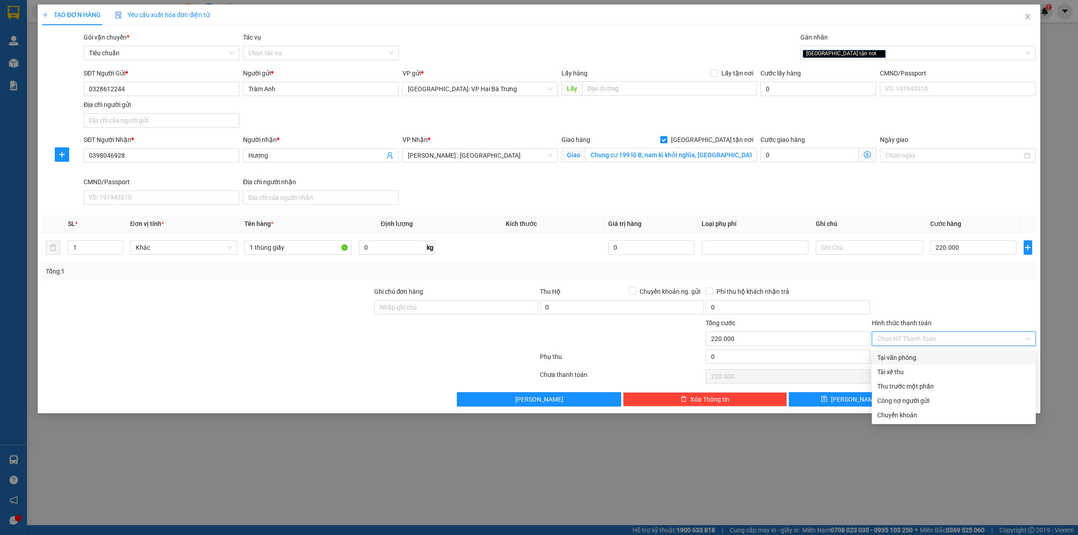
click at [895, 351] on div "Tại văn phòng" at bounding box center [954, 358] width 164 height 14
type input "0"
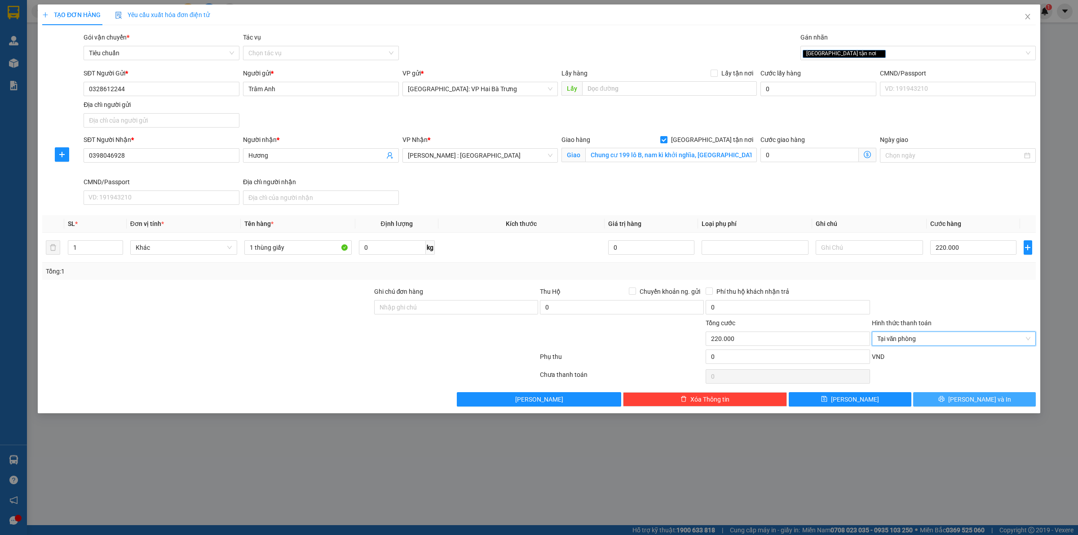
click at [954, 397] on button "[PERSON_NAME] và In" at bounding box center [975, 399] width 123 height 14
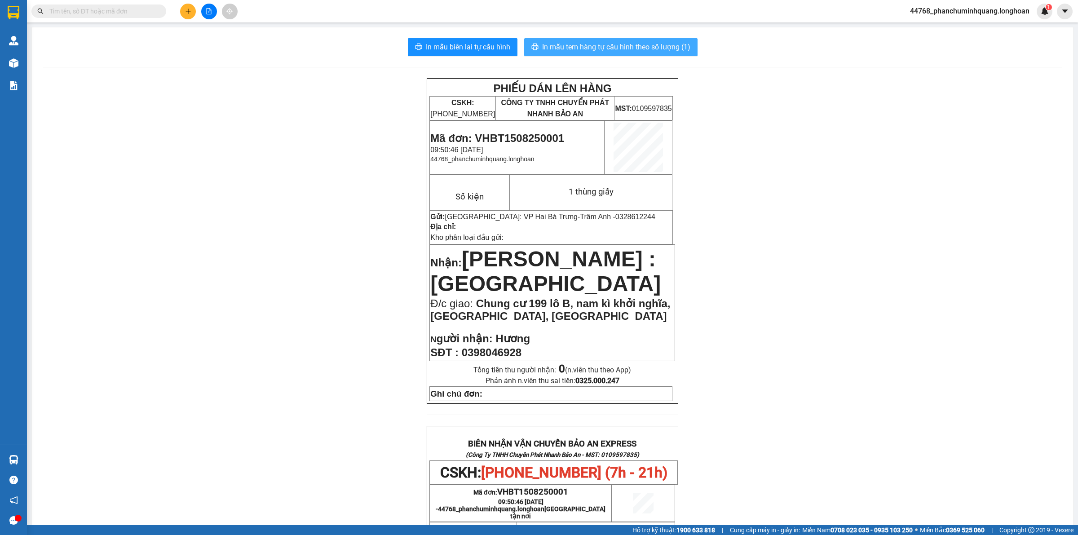
click at [564, 49] on span "In mẫu tem hàng tự cấu hình theo số lượng (1)" at bounding box center [616, 46] width 148 height 11
click at [617, 43] on span "In mẫu tem hàng tự cấu hình theo số lượng (1)" at bounding box center [616, 46] width 148 height 11
click at [186, 10] on icon "plus" at bounding box center [188, 11] width 6 height 6
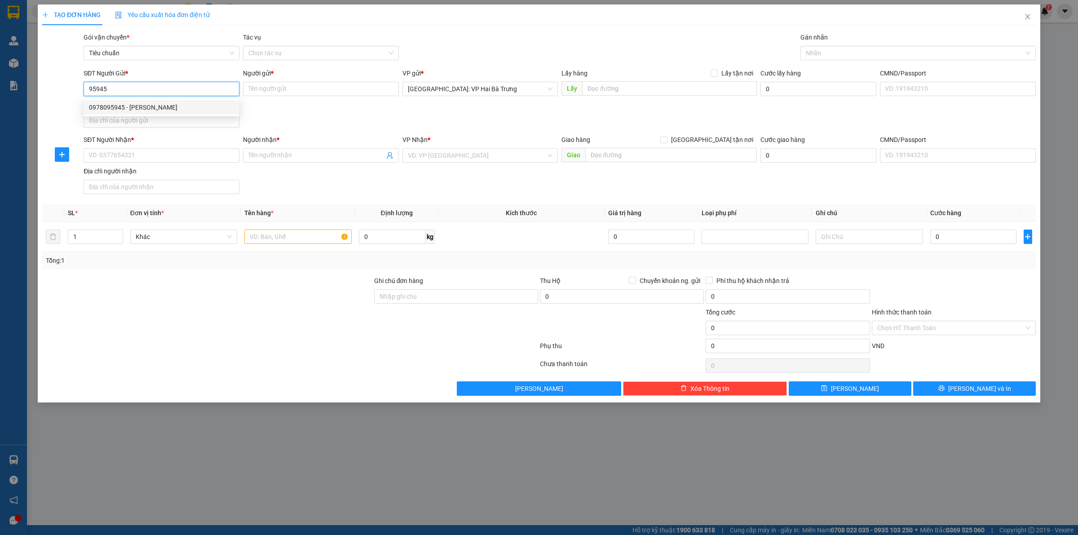
click at [163, 111] on div "0978095945 - Hùng Thư" at bounding box center [161, 107] width 145 height 10
type input "0978095945"
type input "Hùng Thư"
type input "0978095945"
click at [170, 158] on input "SĐT Người Nhận *" at bounding box center [162, 155] width 156 height 14
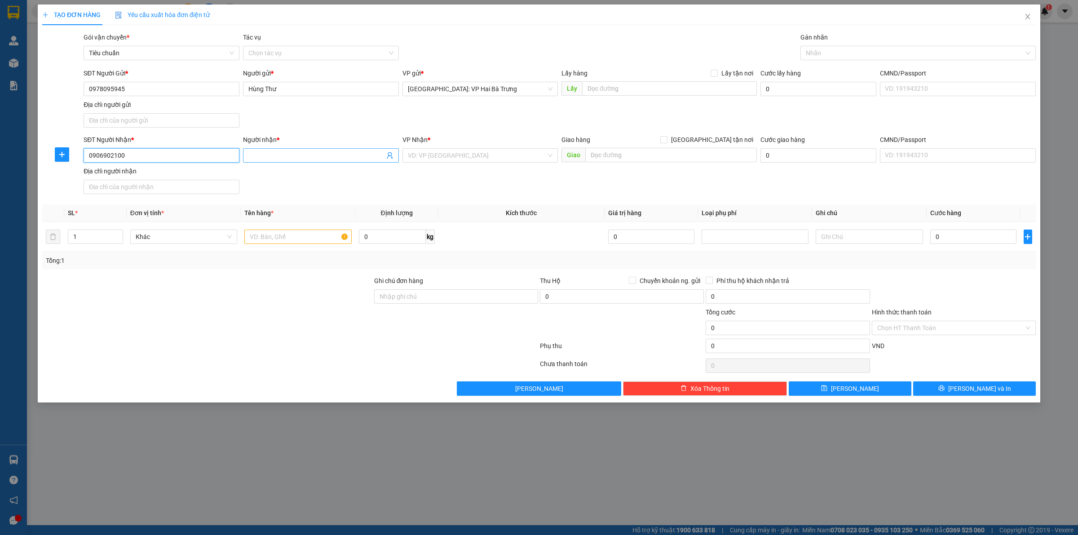
type input "0906902100"
click at [309, 156] on input "Người nhận *" at bounding box center [316, 156] width 136 height 10
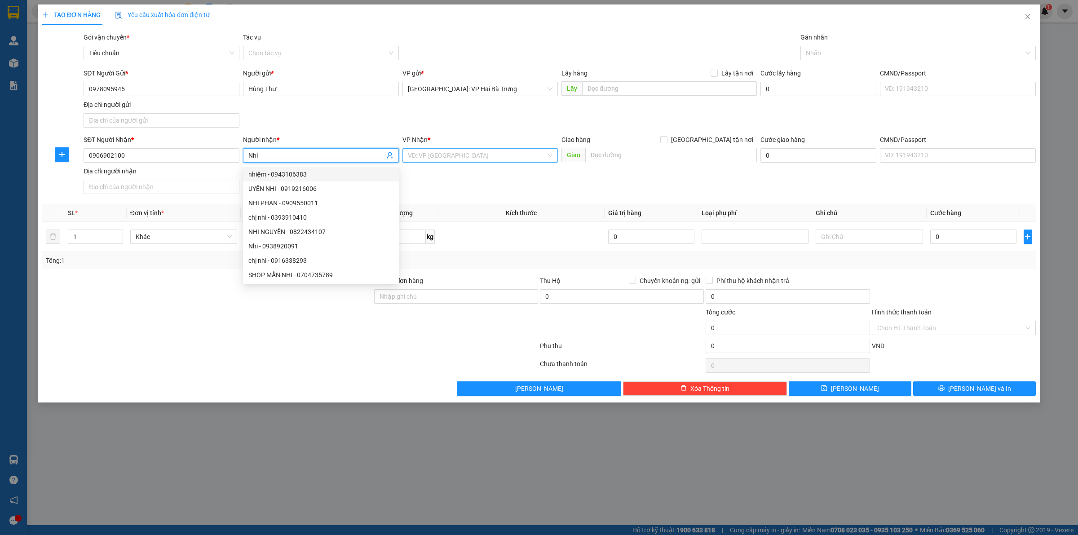
type input "Nhi"
click at [518, 158] on input "search" at bounding box center [477, 155] width 139 height 13
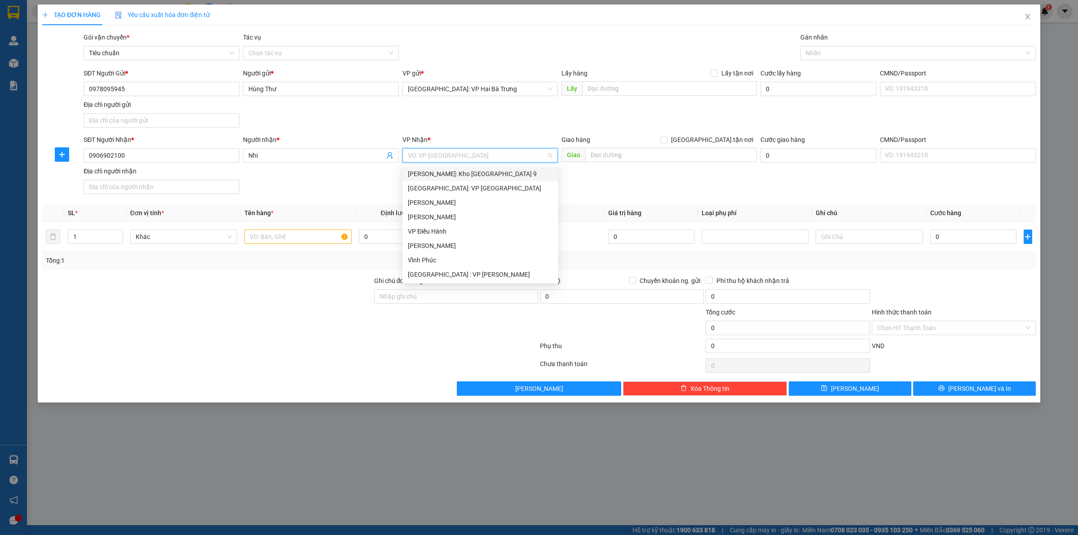
click at [528, 158] on input "search" at bounding box center [477, 155] width 139 height 13
type input "12"
click at [531, 186] on div "[PERSON_NAME] : [GEOGRAPHIC_DATA]" at bounding box center [480, 188] width 145 height 10
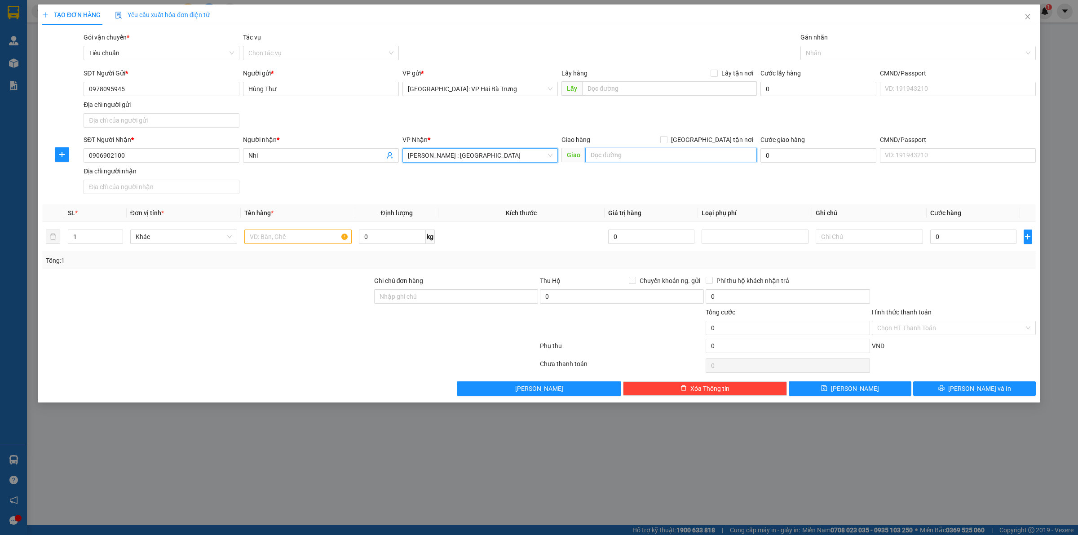
click at [637, 158] on input "text" at bounding box center [672, 155] width 172 height 14
type input "5/21A quang trung, an hội tây,"
drag, startPoint x: 175, startPoint y: 78, endPoint x: 177, endPoint y: 93, distance: 15.4
click at [177, 91] on div "SĐT Người Gửi * 0978095945" at bounding box center [162, 83] width 156 height 31
click at [177, 93] on input "0978095945" at bounding box center [162, 89] width 156 height 14
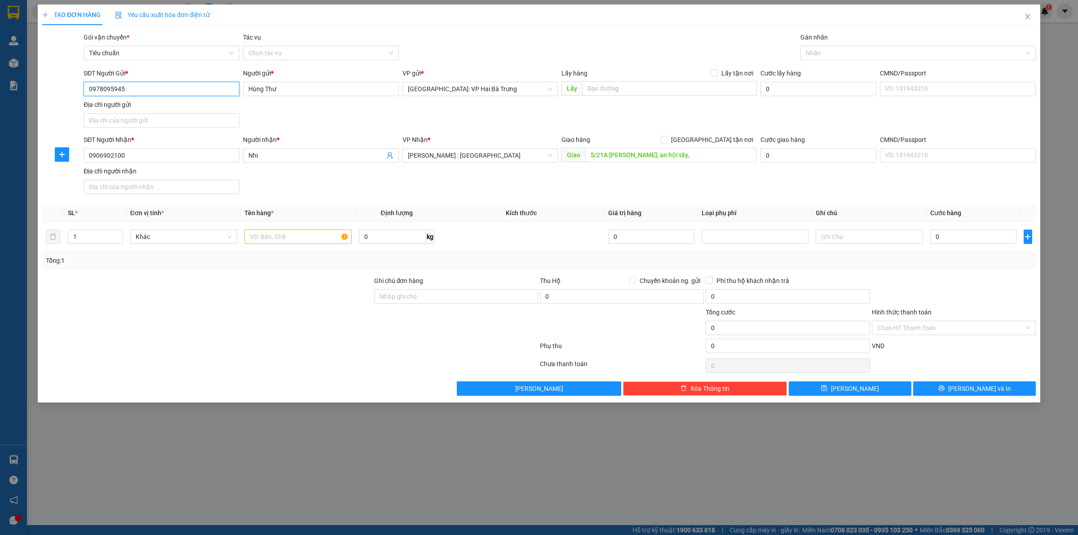
click at [177, 93] on input "0978095945" at bounding box center [162, 89] width 156 height 14
click at [1025, 15] on icon "close" at bounding box center [1028, 16] width 7 height 7
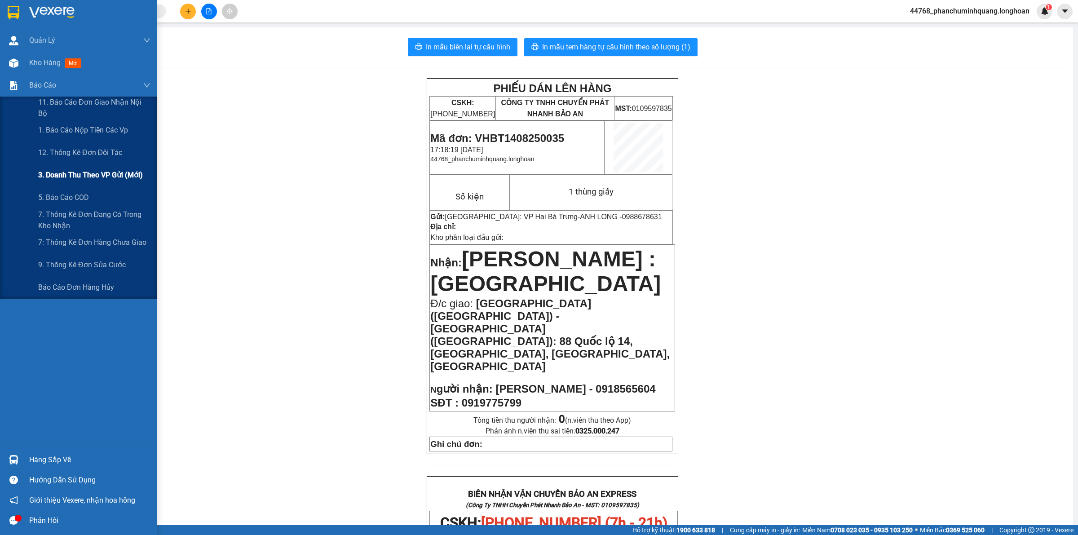
click at [111, 172] on span "3. Doanh Thu theo VP Gửi (mới)" at bounding box center [90, 174] width 105 height 11
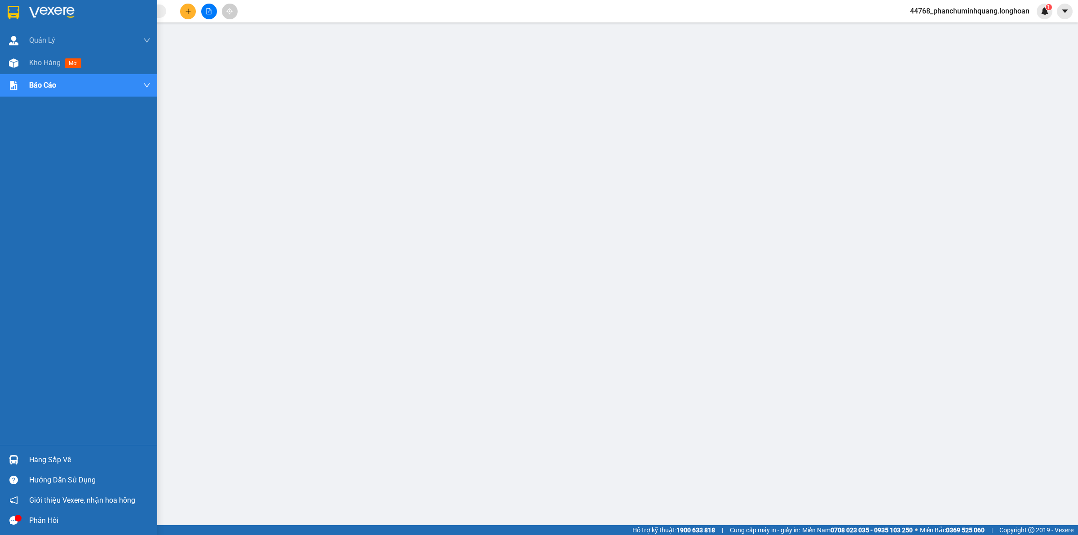
click at [14, 7] on img at bounding box center [14, 12] width 12 height 13
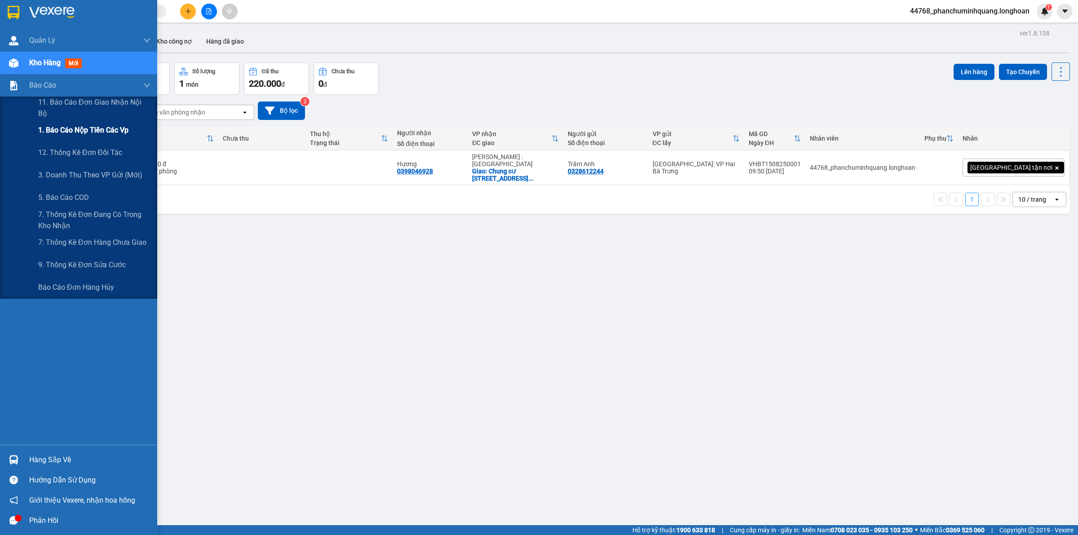
click at [79, 123] on div "[DATE] – [DATE] Press the down arrow key to interact with the calendar and sele…" at bounding box center [552, 111] width 1035 height 32
click at [60, 139] on div "1. Báo cáo nộp tiền các vp" at bounding box center [94, 130] width 112 height 22
